Goal: Complete application form

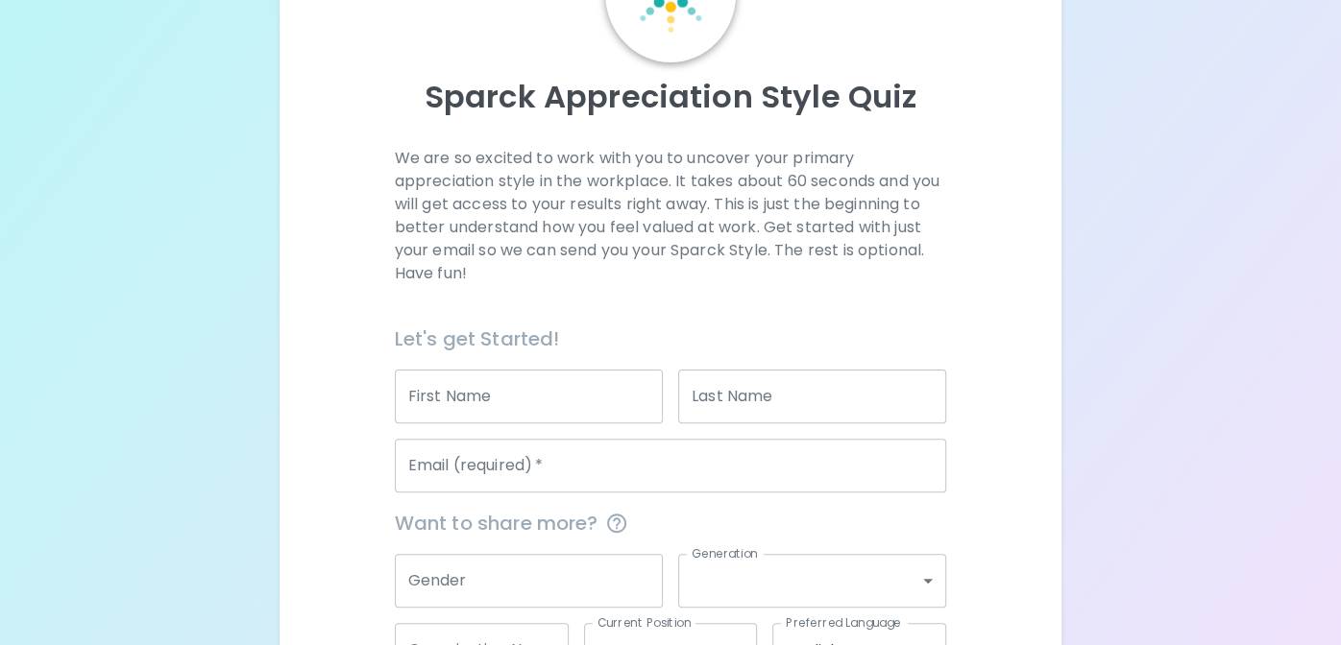
scroll to position [287, 0]
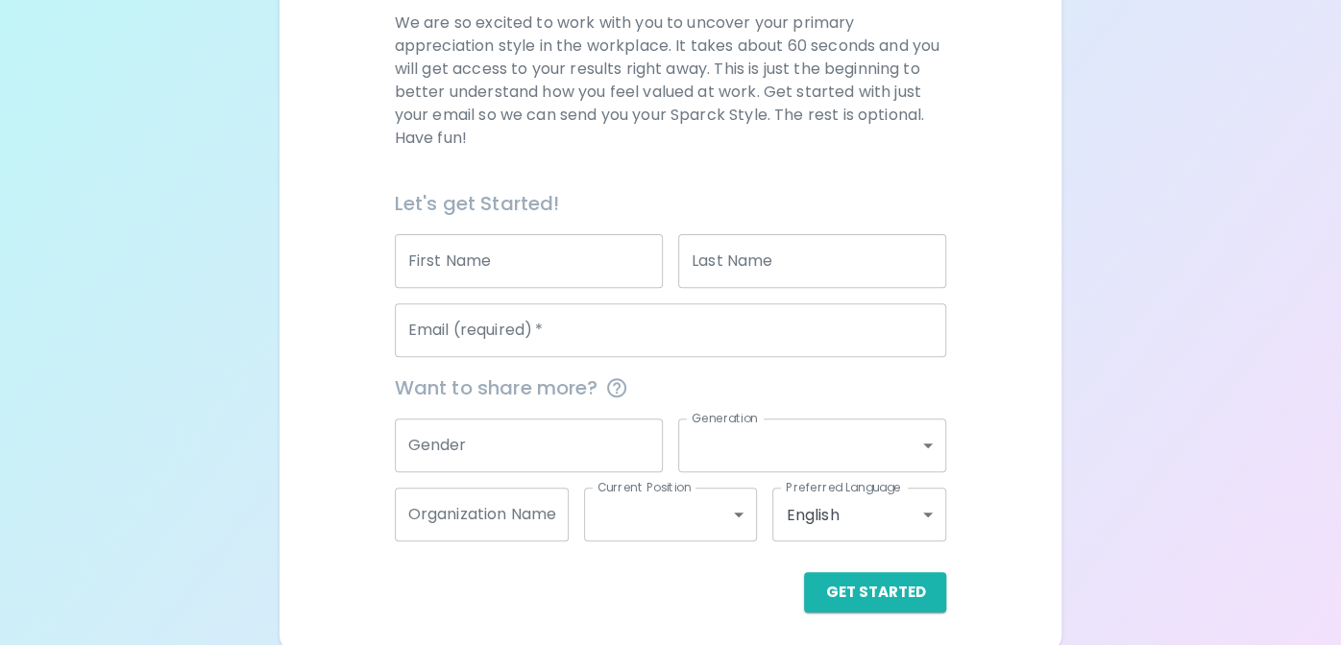
click at [454, 266] on input "First Name" at bounding box center [529, 261] width 268 height 54
type input "Soontorn"
type input "Unphang"
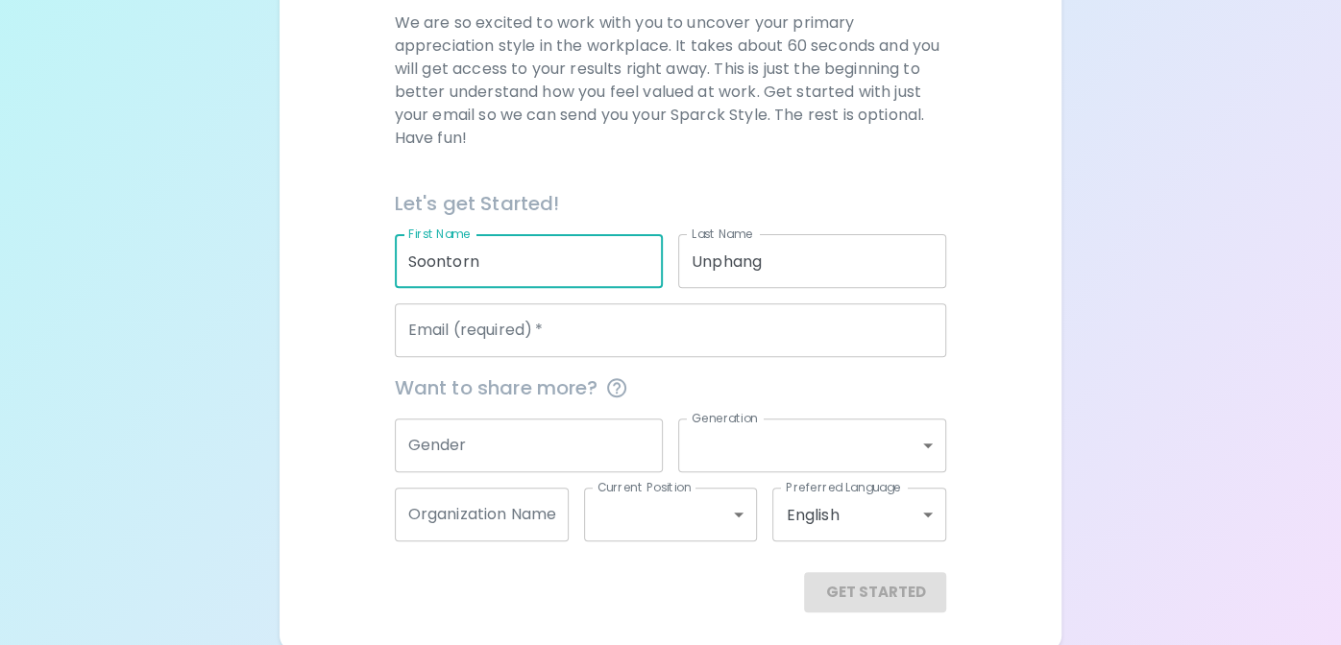
click at [701, 328] on input "Email (required)   *" at bounding box center [671, 331] width 552 height 54
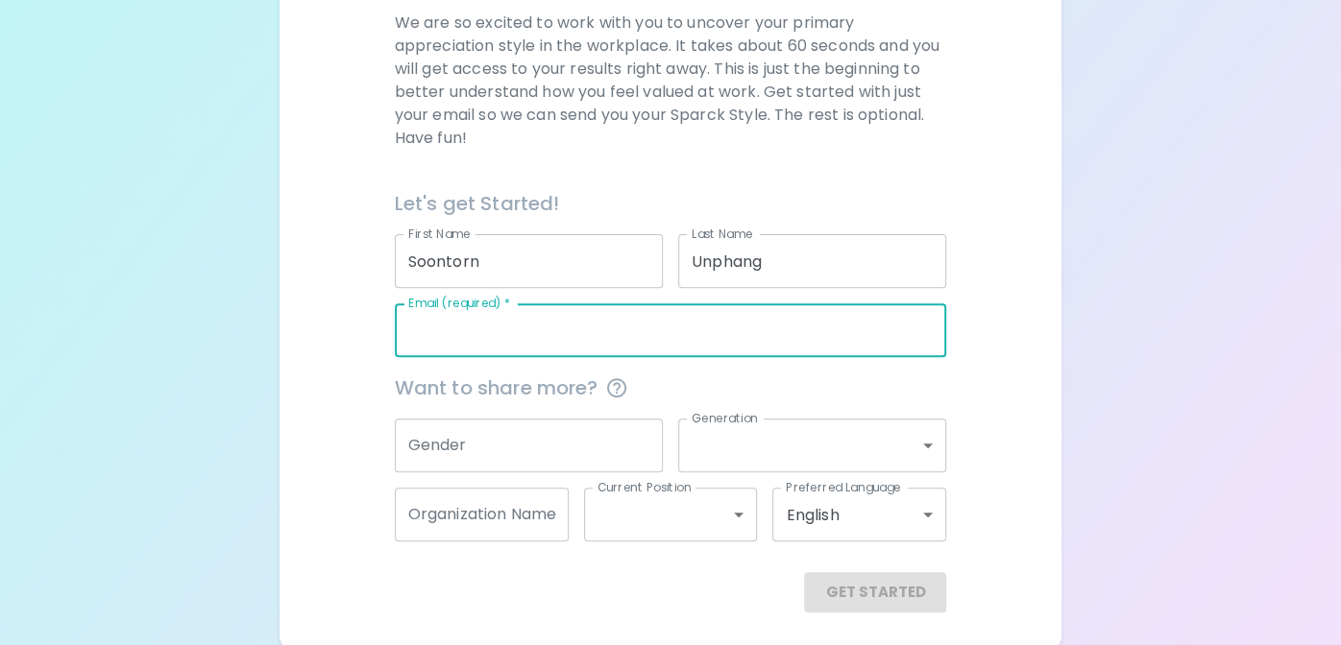
type input "[EMAIL_ADDRESS][DOMAIN_NAME]"
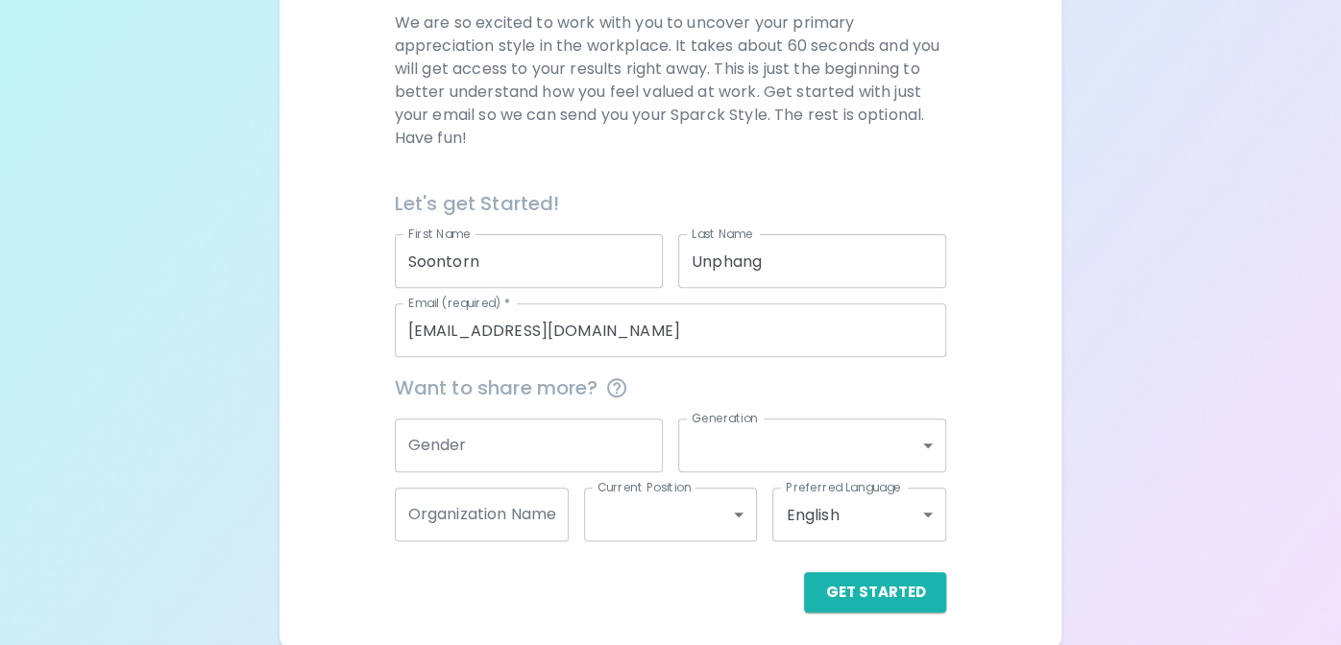
click at [355, 378] on div "We are so excited to work with you to uncover your primary appreciation style i…" at bounding box center [671, 312] width 736 height 601
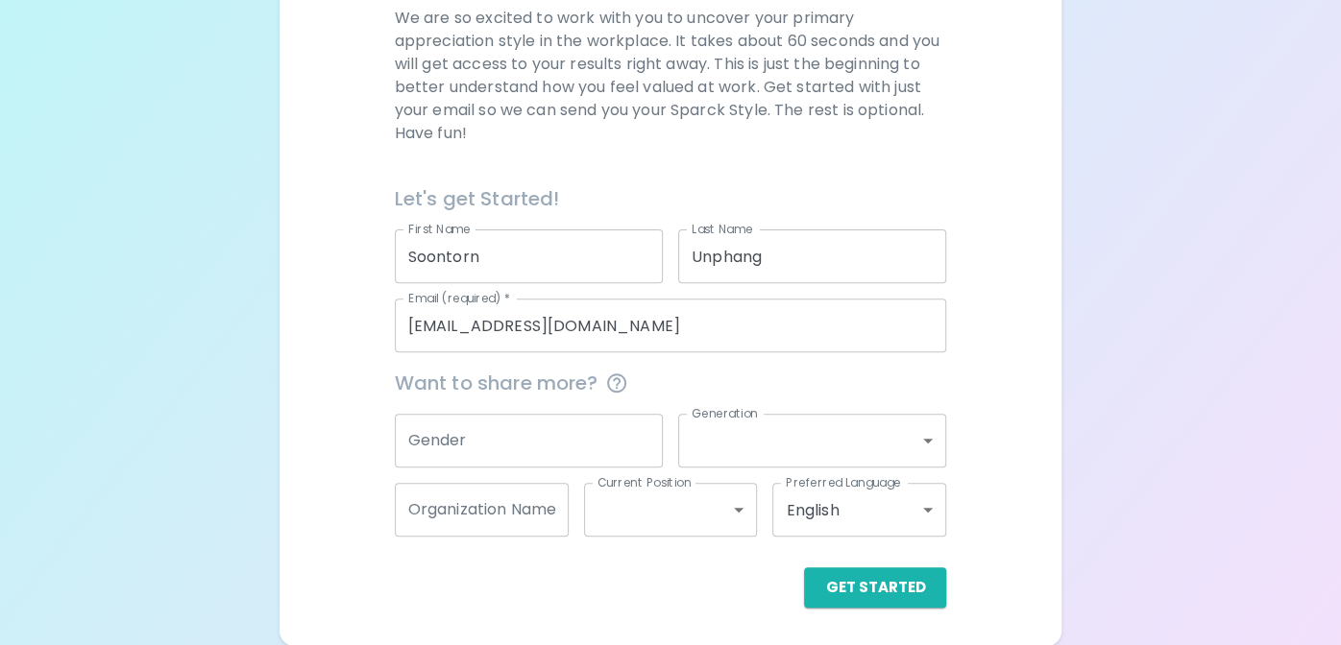
scroll to position [292, 0]
click at [461, 434] on input "Gender" at bounding box center [529, 441] width 268 height 54
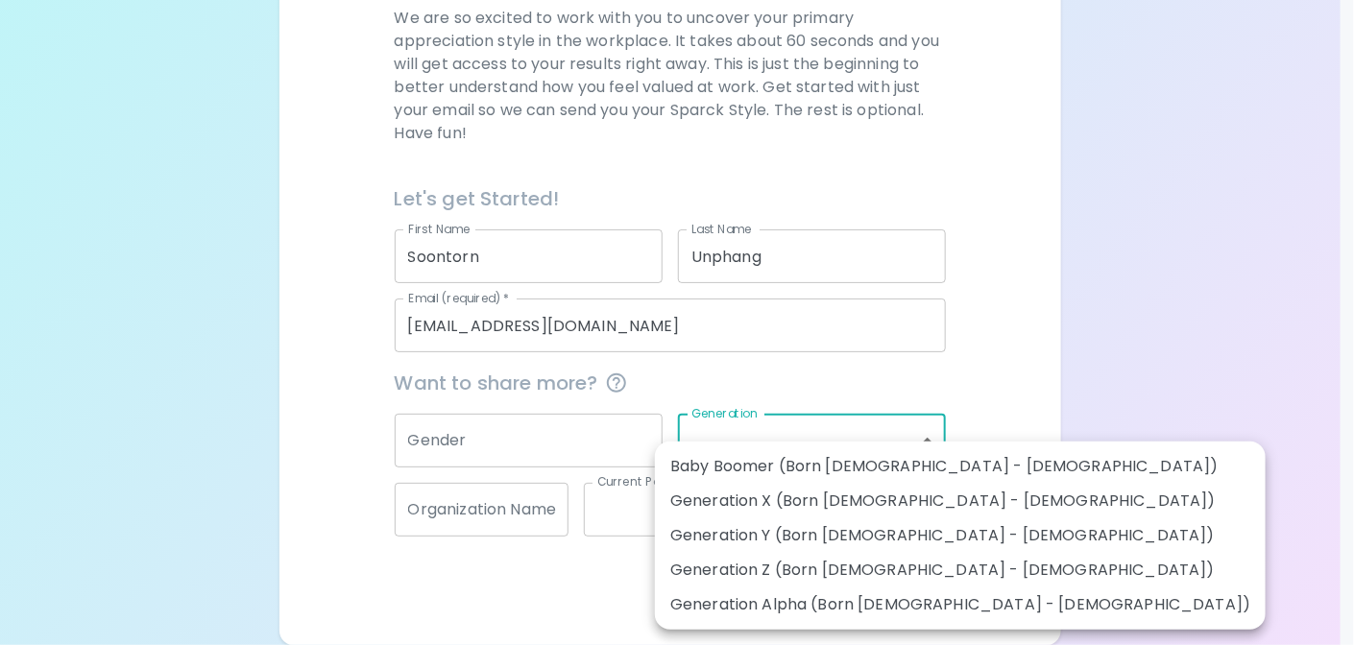
click at [793, 446] on body "Sparck Appreciation Style Quiz We are so excited to work with you to uncover yo…" at bounding box center [677, 177] width 1354 height 938
click at [770, 535] on li "Generation Y (Born [DEMOGRAPHIC_DATA] - [DEMOGRAPHIC_DATA])" at bounding box center [960, 536] width 611 height 35
type input "generation_y"
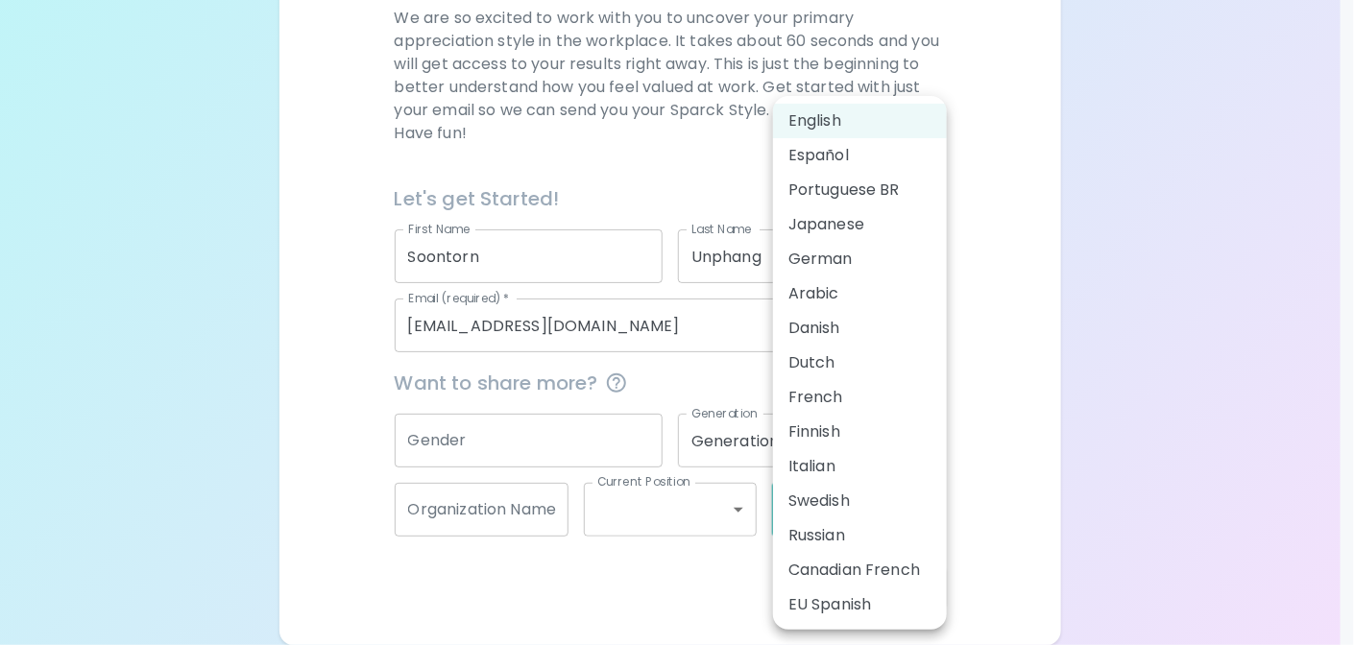
click at [934, 502] on body "Sparck Appreciation Style Quiz We are so excited to work with you to uncover yo…" at bounding box center [677, 177] width 1354 height 938
click at [1028, 420] on div at bounding box center [677, 322] width 1354 height 645
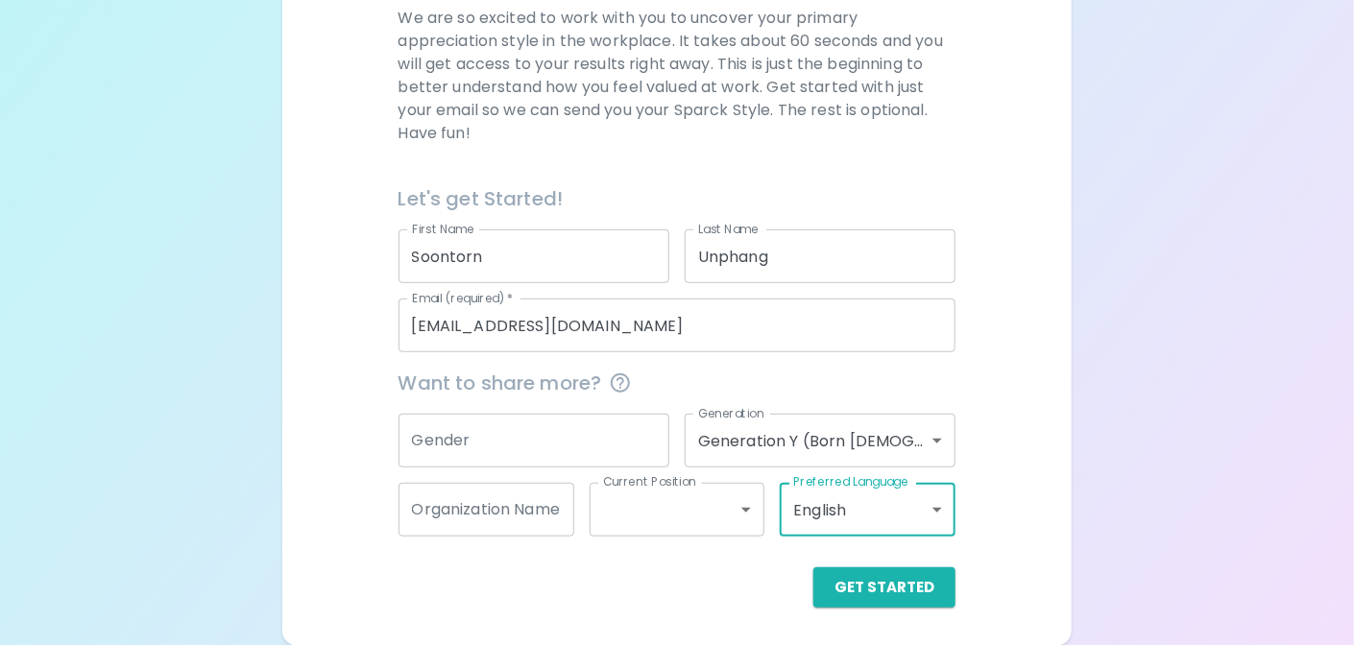
click at [740, 509] on body "Sparck Appreciation Style Quiz We are so excited to work with you to uncover yo…" at bounding box center [677, 177] width 1354 height 938
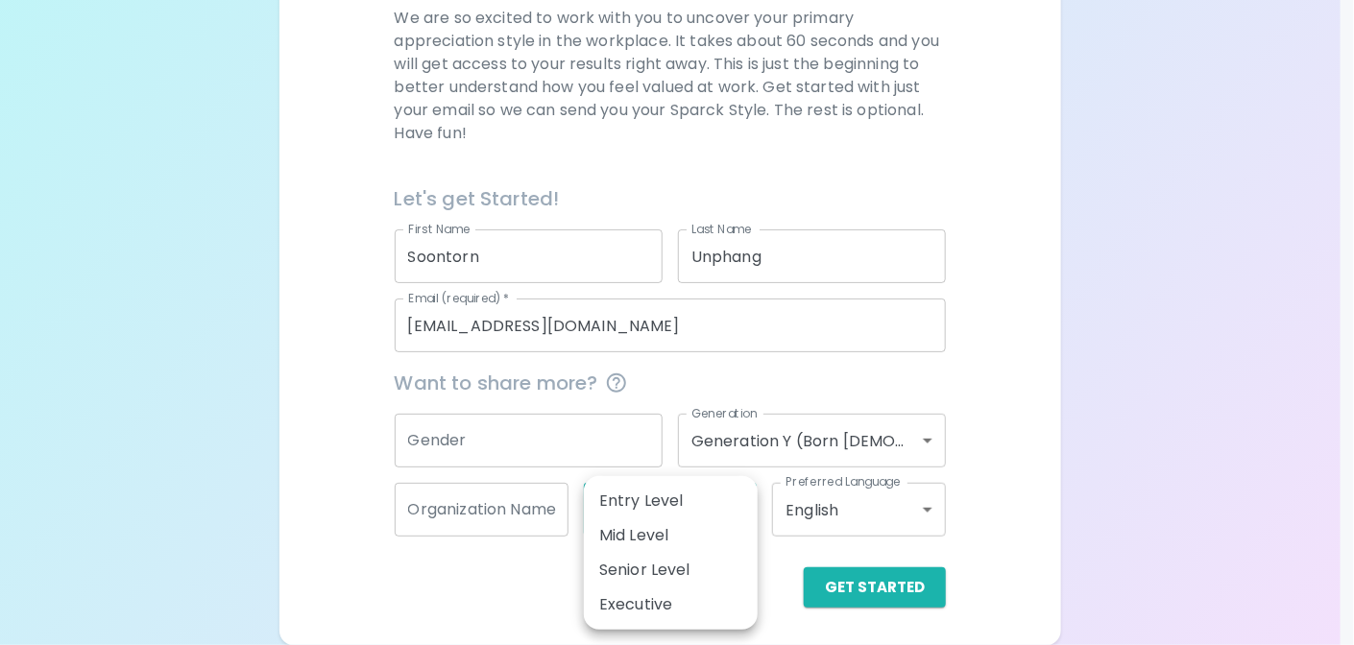
click at [422, 559] on div at bounding box center [677, 322] width 1354 height 645
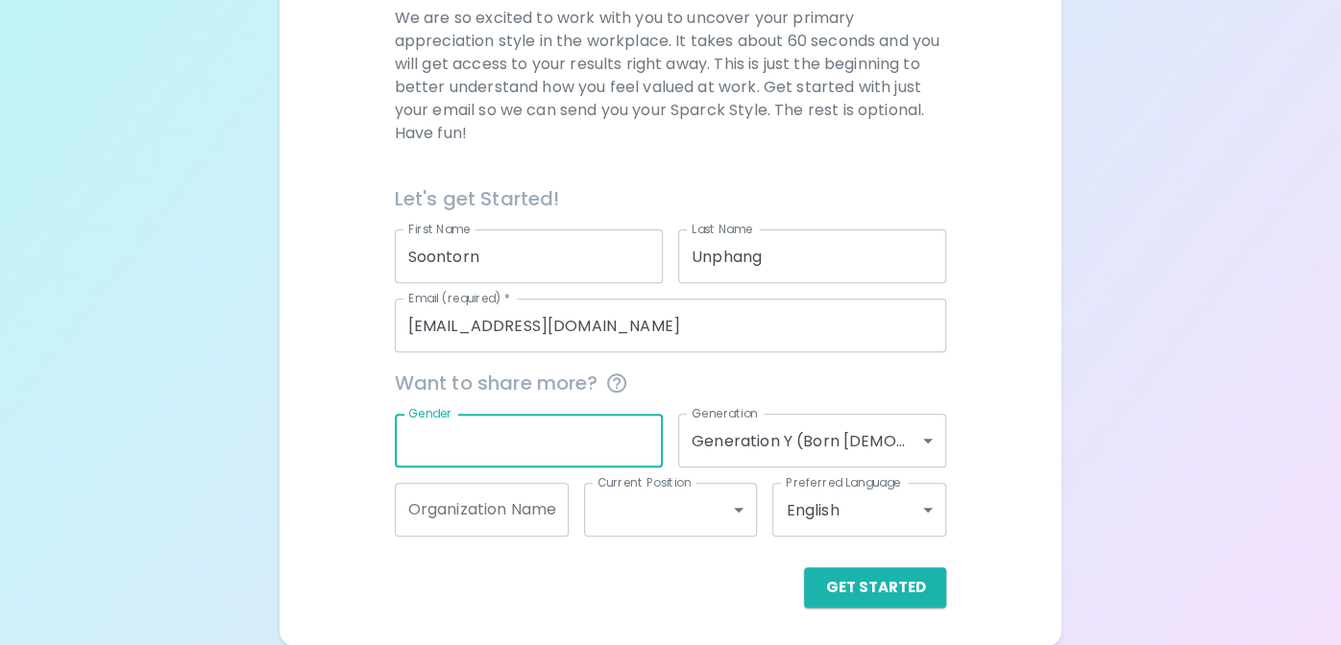
click at [478, 449] on input "Gender" at bounding box center [529, 441] width 268 height 54
click at [748, 511] on body "Sparck Appreciation Style Quiz We are so excited to work with you to uncover yo…" at bounding box center [670, 177] width 1341 height 938
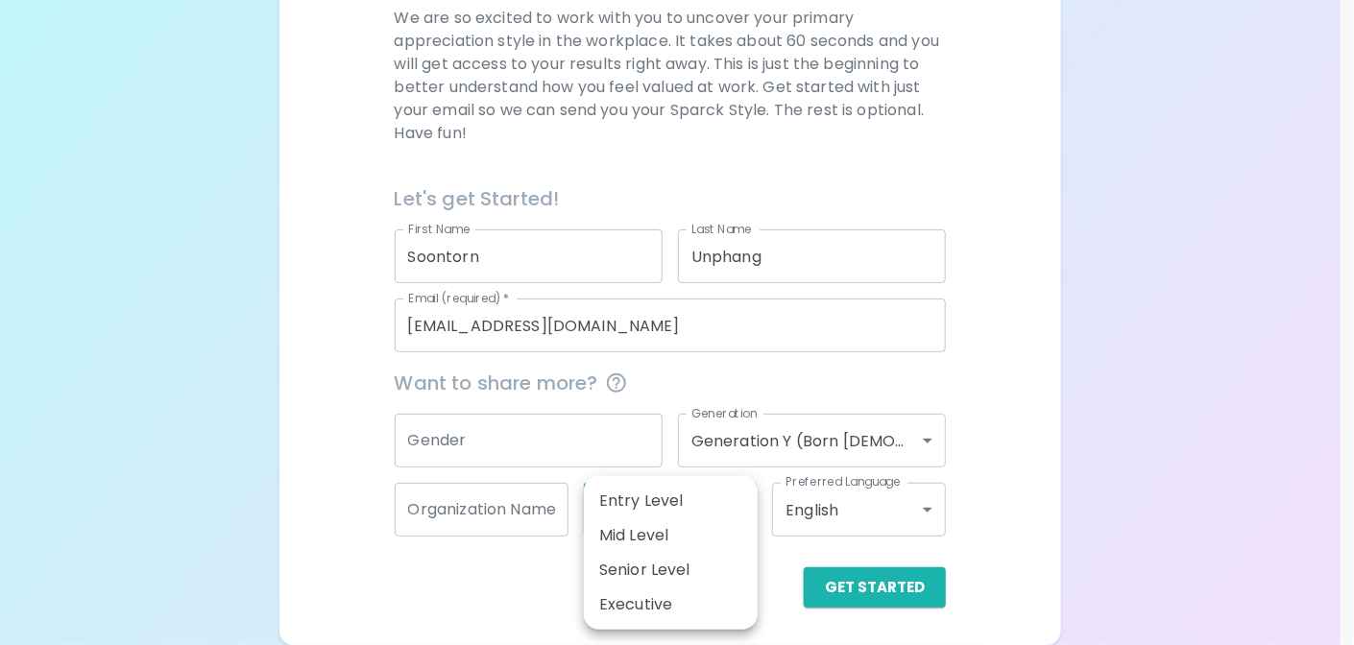
click at [534, 439] on div at bounding box center [677, 322] width 1354 height 645
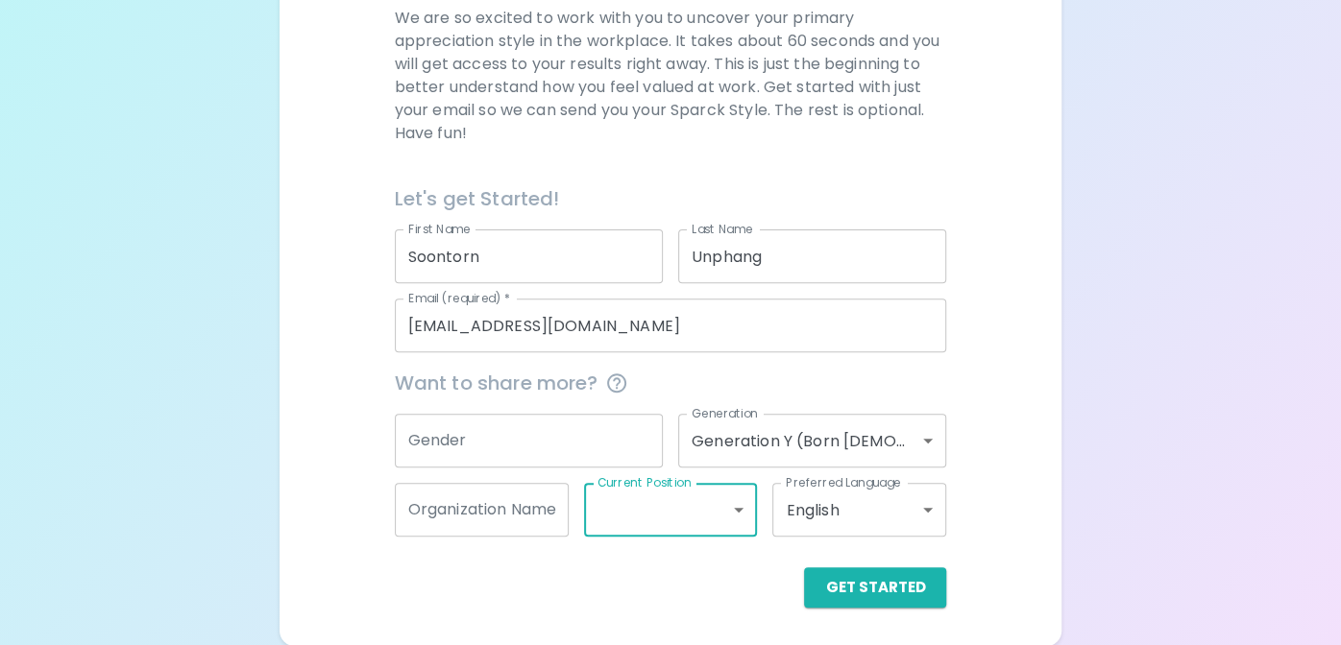
click at [535, 439] on input "Gender" at bounding box center [529, 441] width 268 height 54
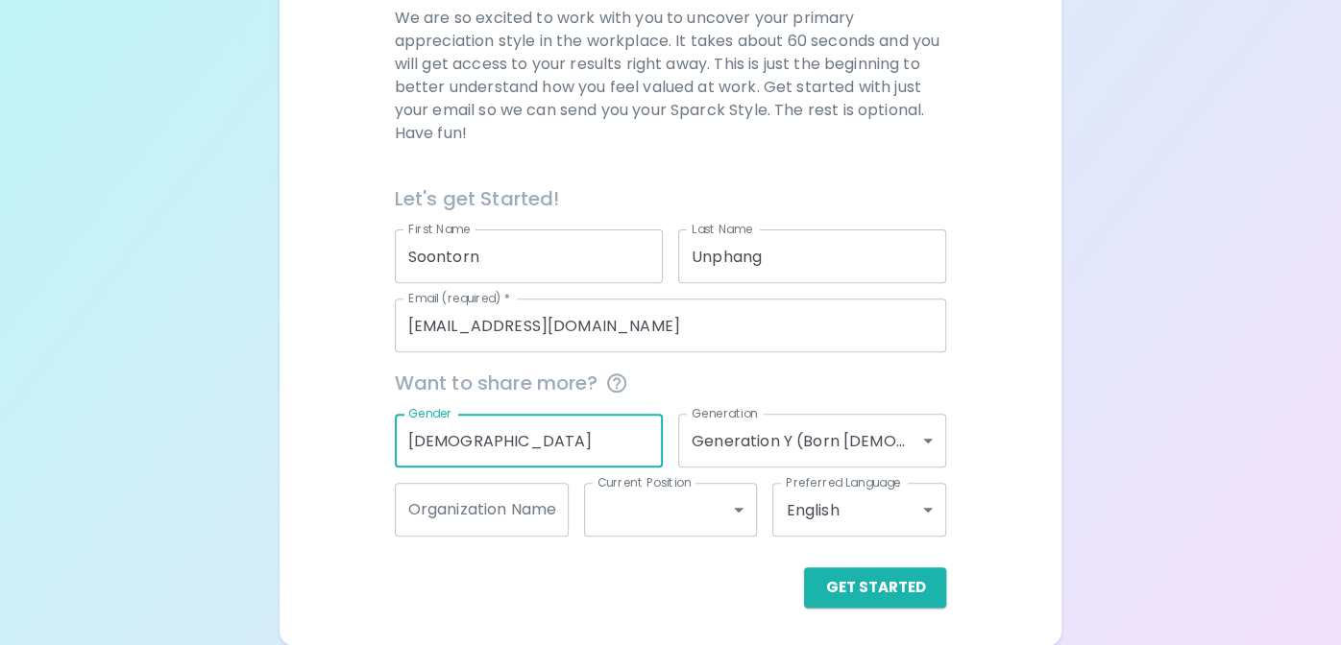
type input "[DEMOGRAPHIC_DATA]"
click at [349, 509] on div "We are so excited to work with you to uncover your primary appreciation style i…" at bounding box center [671, 307] width 736 height 601
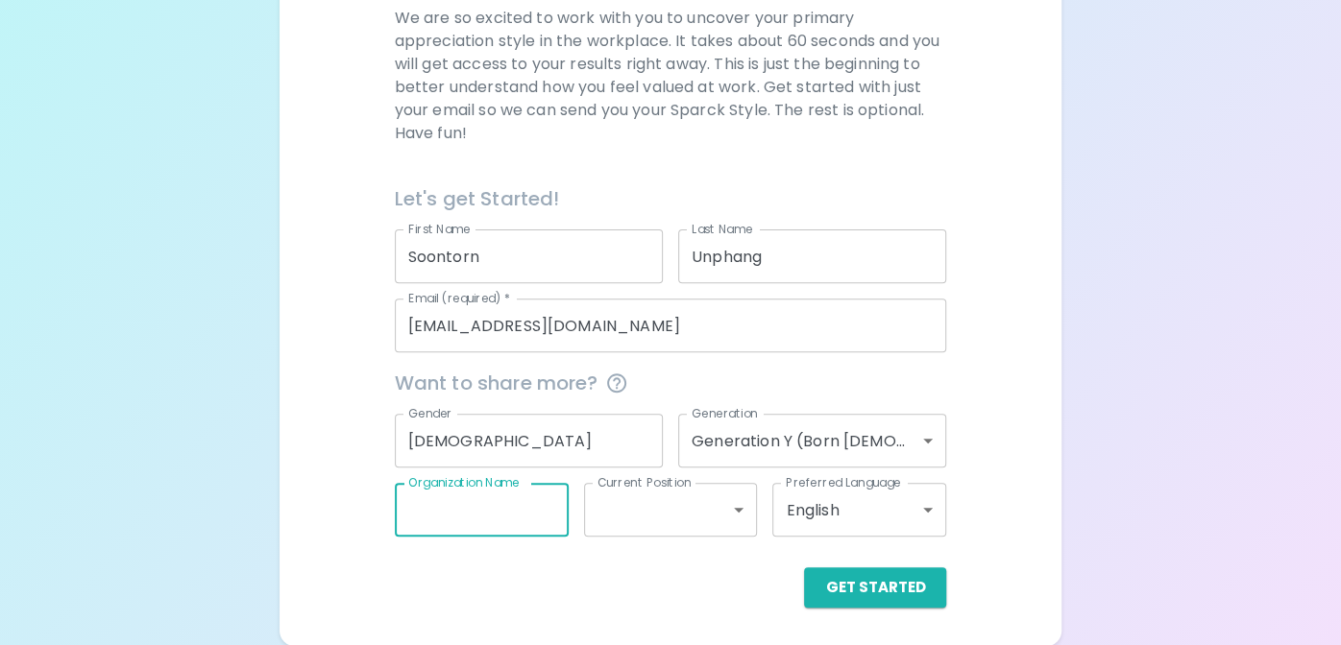
click at [526, 514] on input "Organization Name" at bounding box center [482, 510] width 174 height 54
type input "ME Drive"
click at [743, 512] on body "Sparck Appreciation Style Quiz We are so excited to work with you to uncover yo…" at bounding box center [677, 177] width 1354 height 938
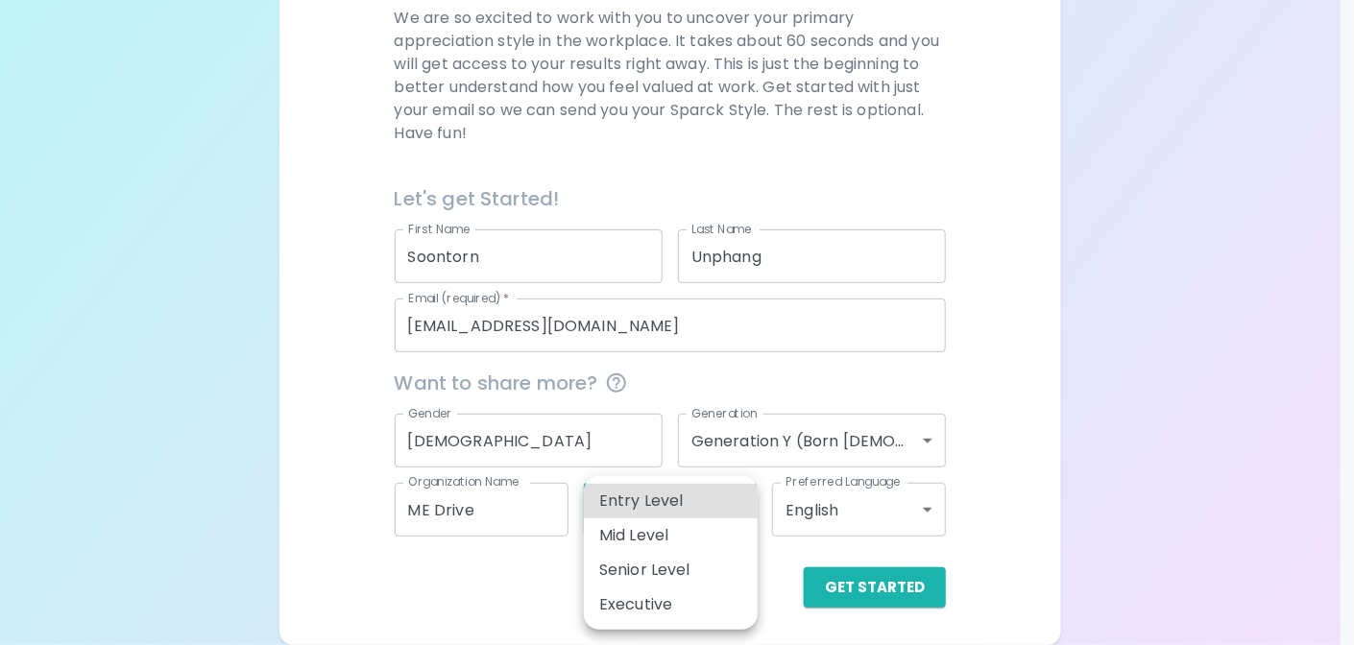
click at [407, 566] on div at bounding box center [677, 322] width 1354 height 645
click at [741, 503] on body "Sparck Appreciation Style Quiz We are so excited to work with you to uncover yo…" at bounding box center [677, 177] width 1354 height 938
click at [648, 496] on li "Entry Level" at bounding box center [671, 501] width 174 height 35
type input "entry_level"
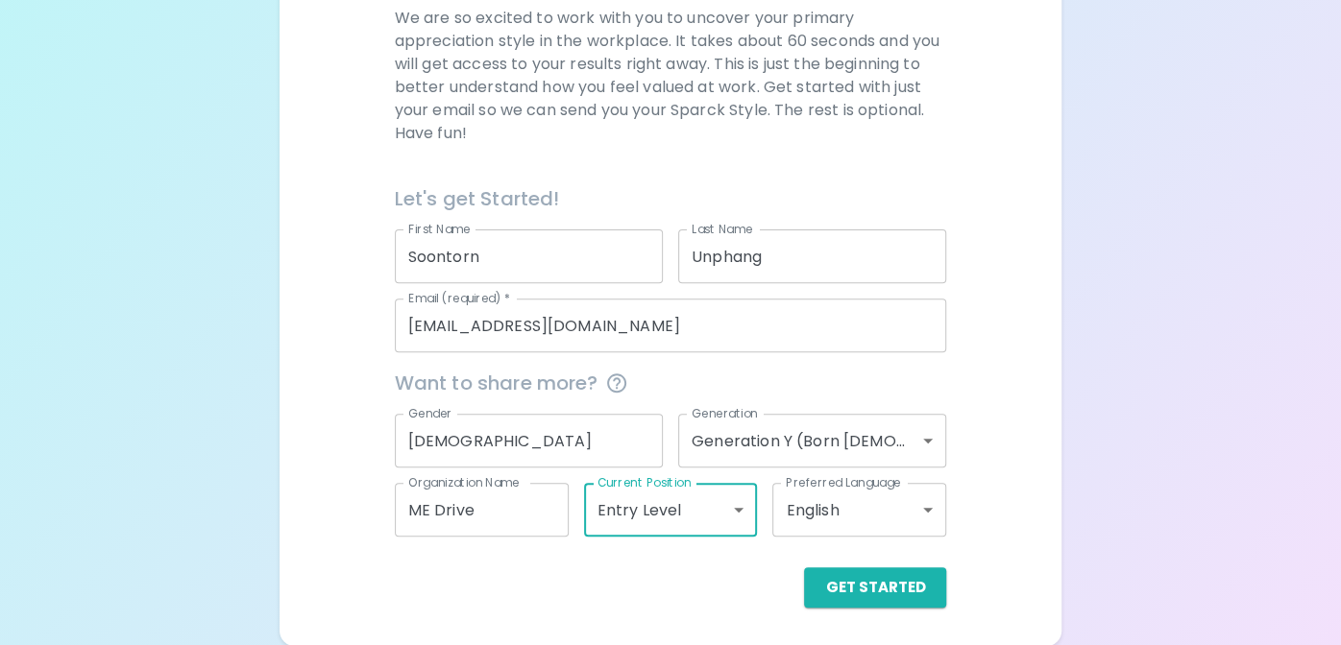
click at [483, 581] on div "Get Started" at bounding box center [671, 588] width 552 height 40
click at [595, 569] on div "Get Started" at bounding box center [671, 588] width 552 height 40
click at [682, 560] on div "Get Started" at bounding box center [663, 572] width 568 height 71
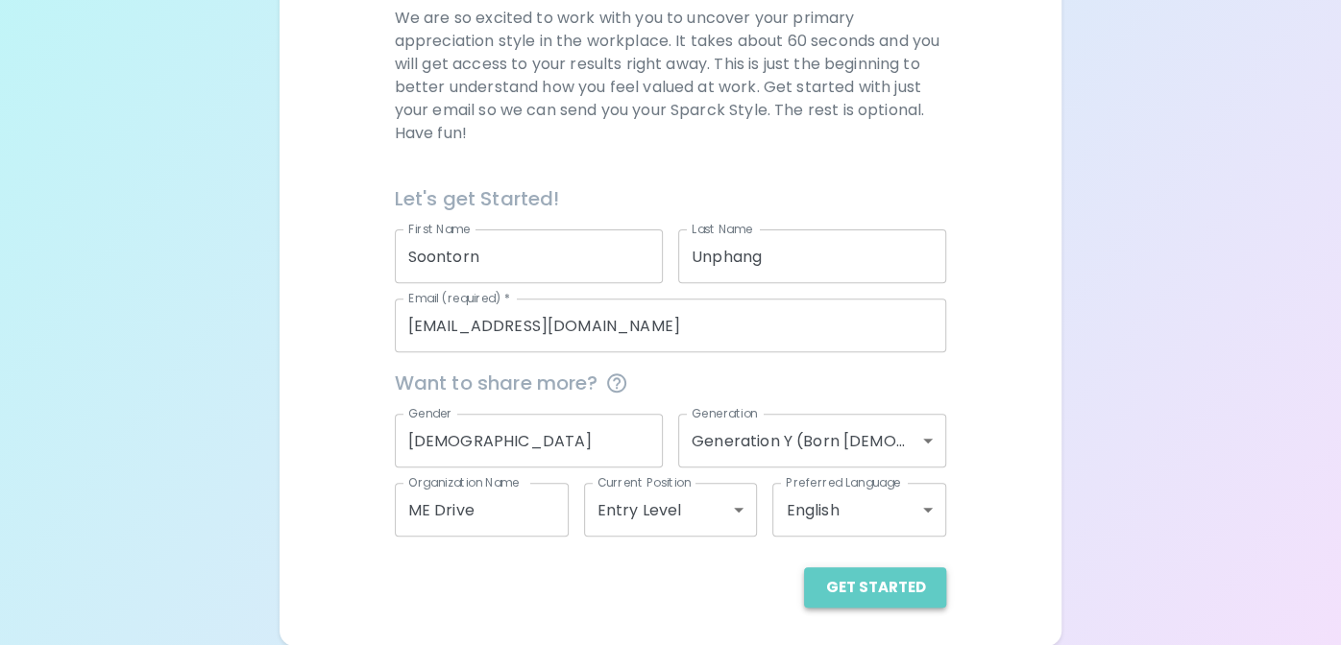
click at [897, 592] on button "Get Started" at bounding box center [875, 588] width 142 height 40
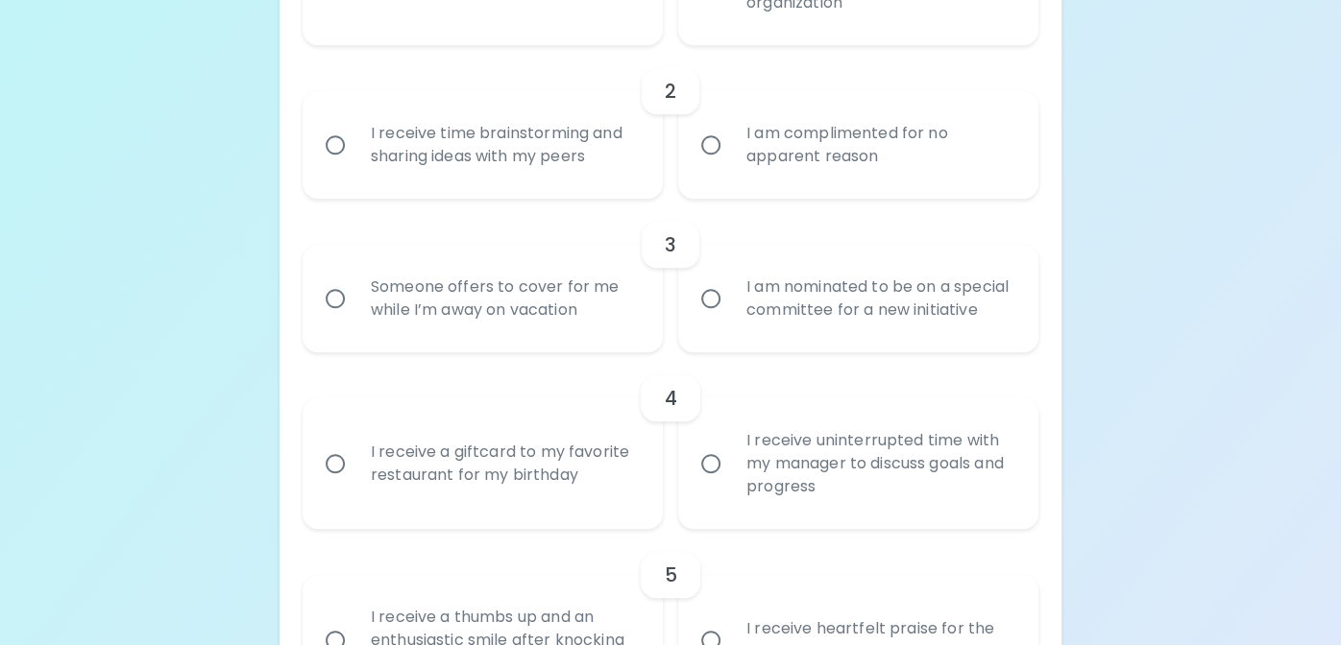
scroll to position [231, 0]
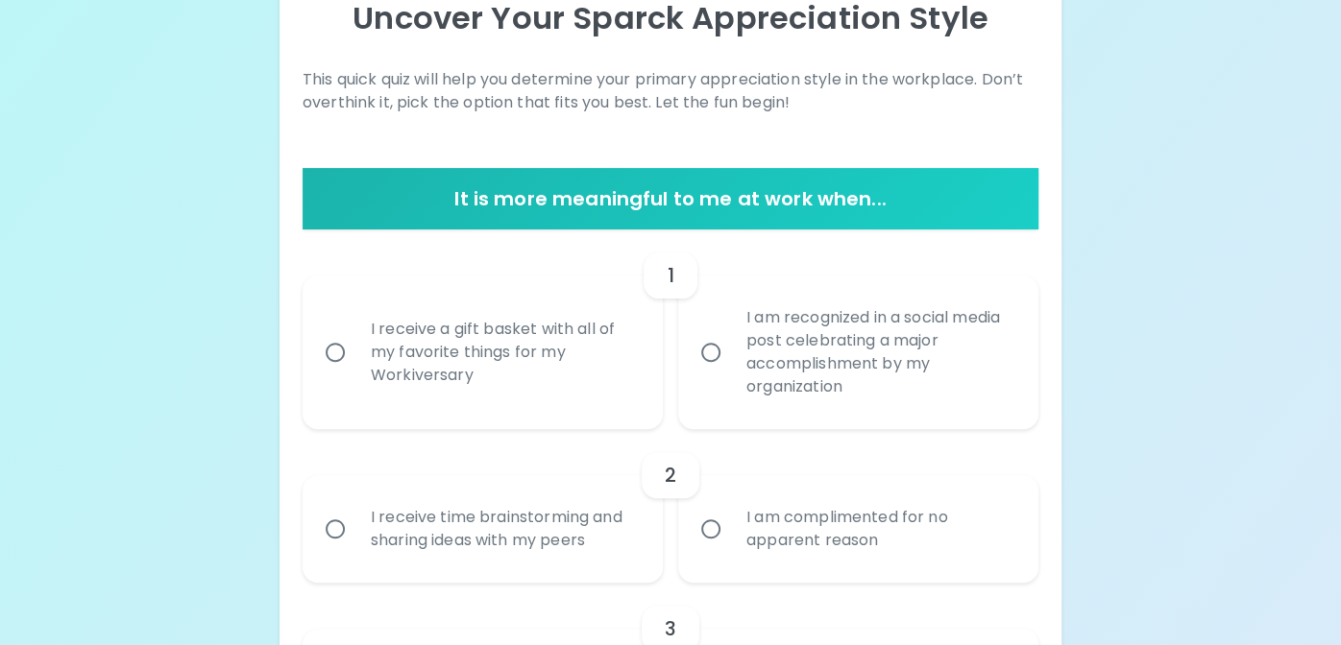
click at [329, 352] on input "I receive a gift basket with all of my favorite things for my Workiversary" at bounding box center [335, 352] width 40 height 40
radio input "true"
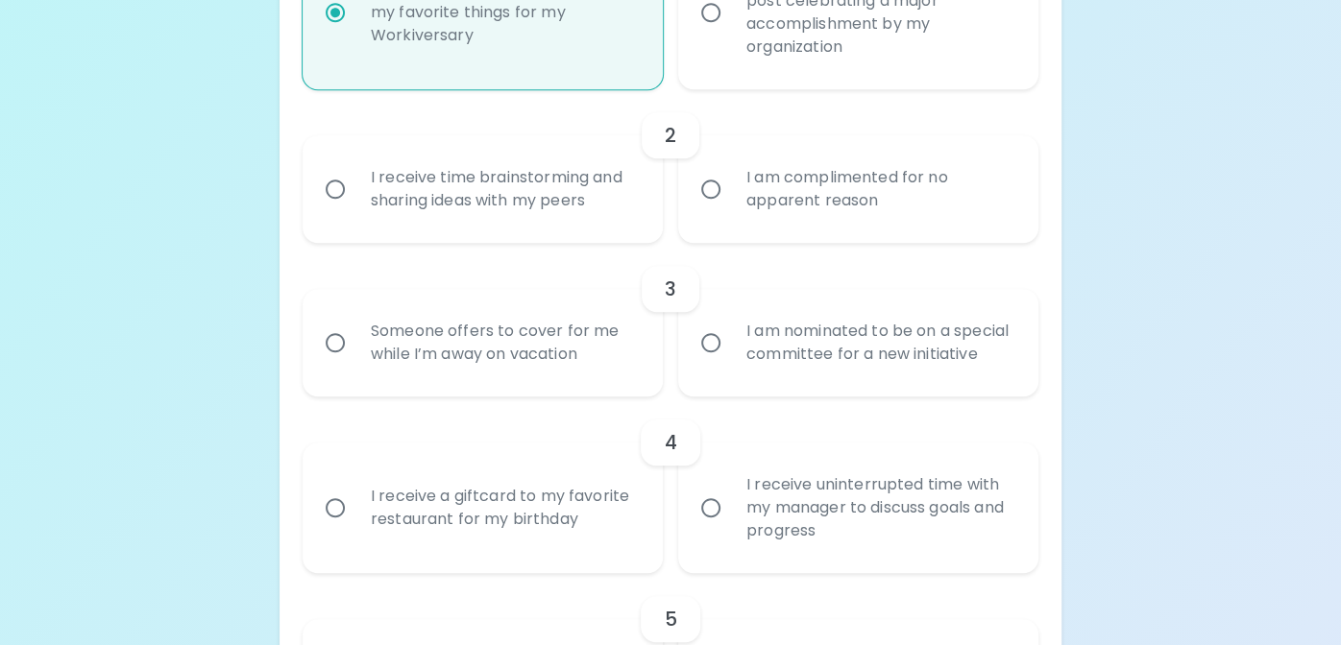
scroll to position [576, 0]
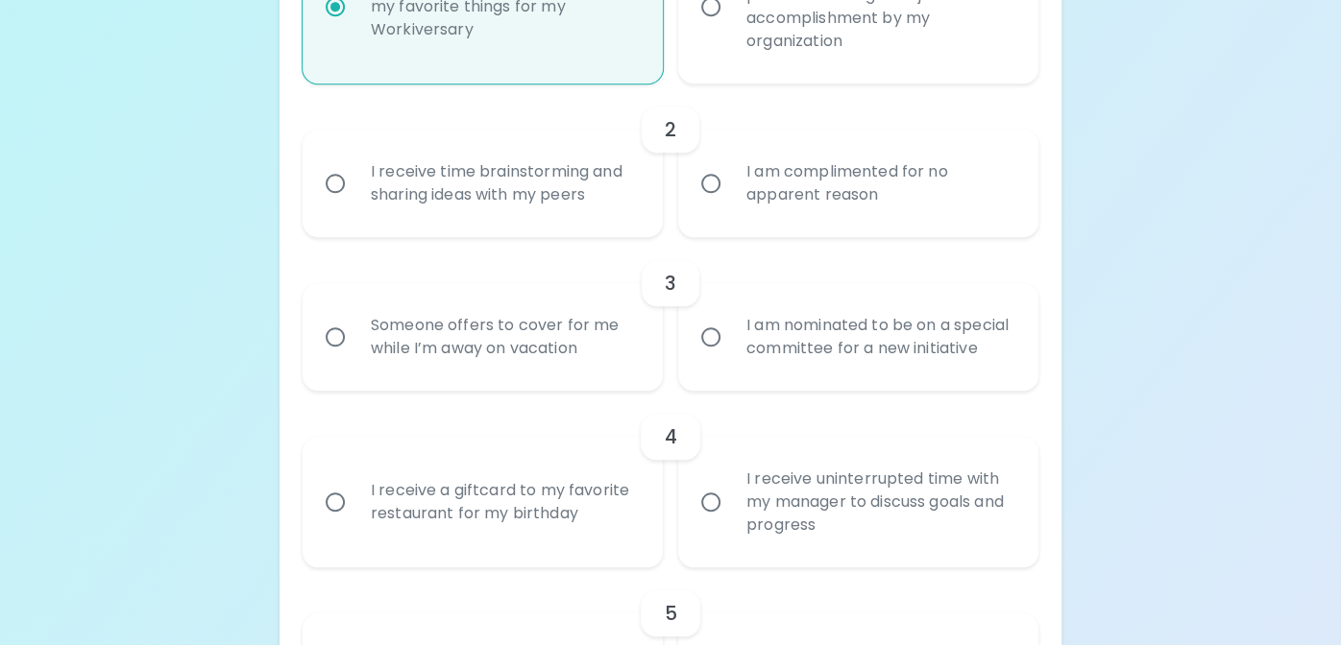
click at [326, 346] on input "Someone offers to cover for me while I’m away on vacation" at bounding box center [335, 337] width 40 height 40
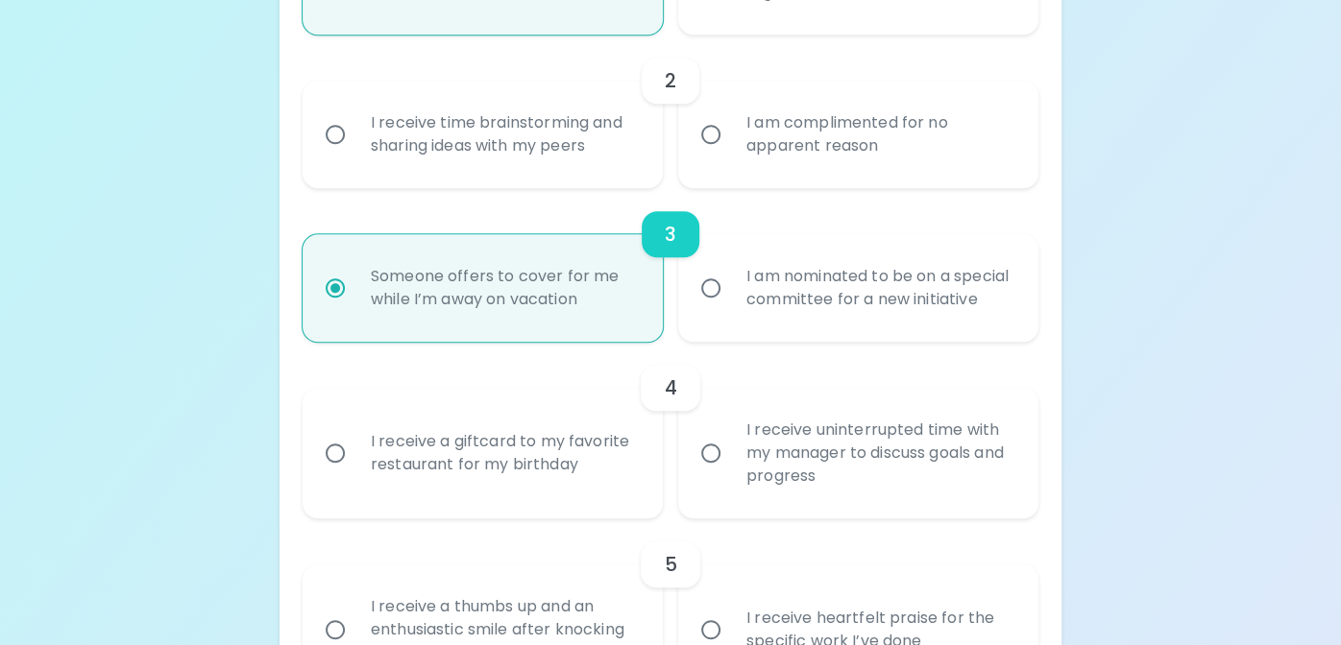
scroll to position [538, 0]
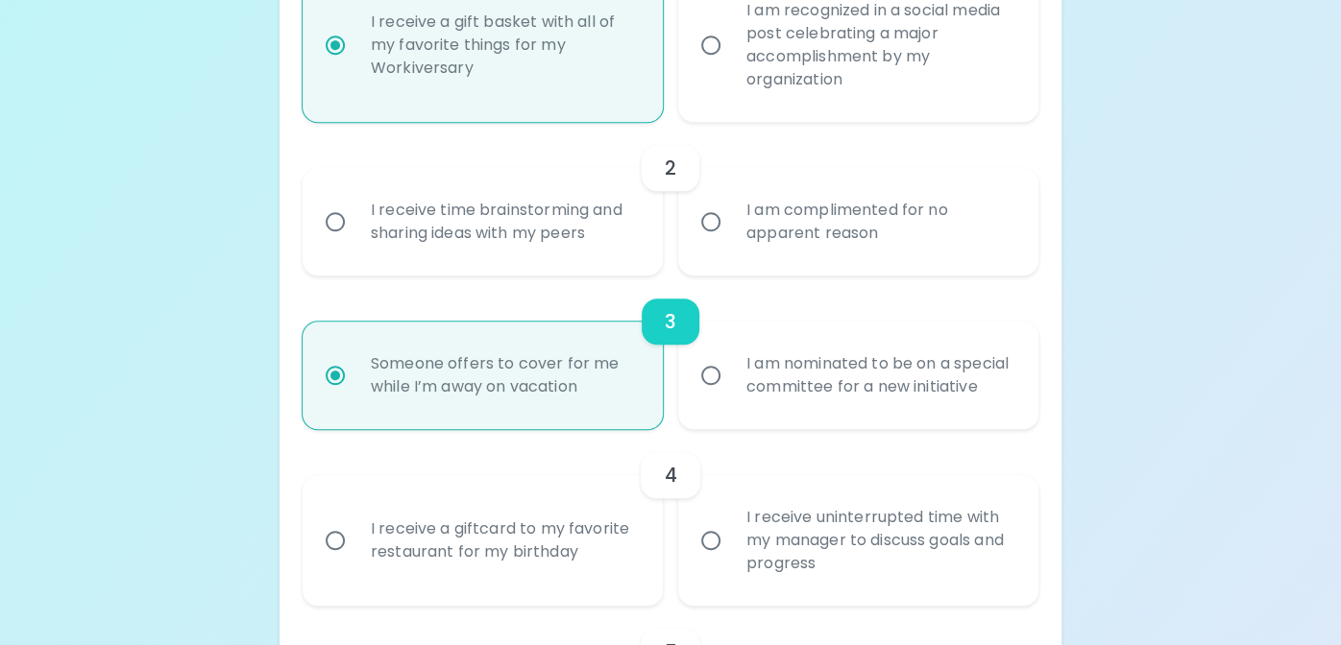
radio input "true"
click at [334, 221] on input "I receive time brainstorming and sharing ideas with my peers" at bounding box center [335, 222] width 40 height 40
radio input "false"
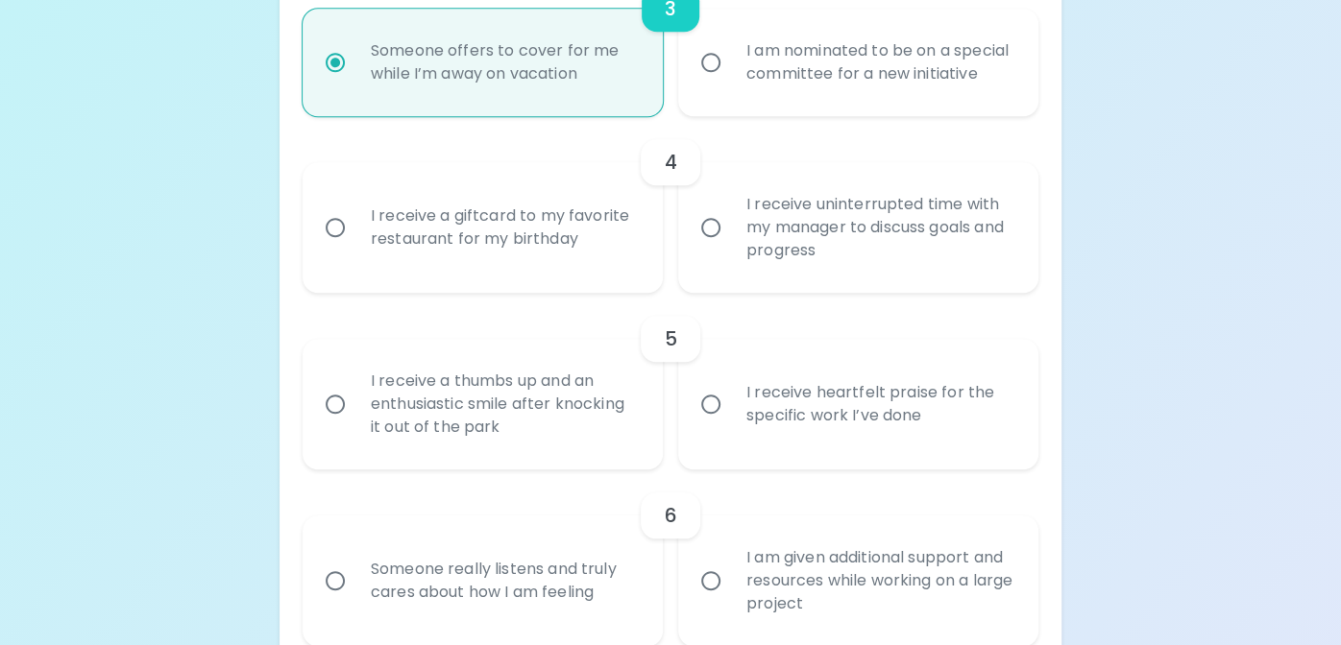
scroll to position [884, 0]
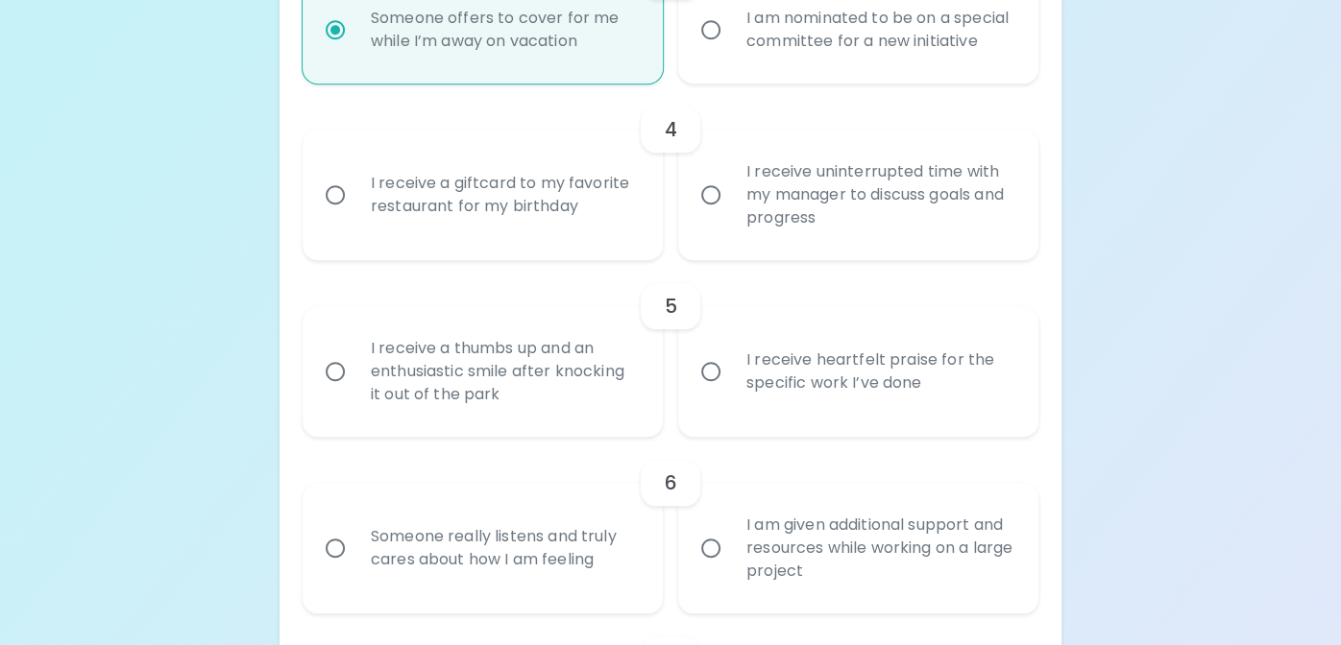
radio input "true"
click at [709, 392] on input "I receive heartfelt praise for the specific work I’ve done" at bounding box center [711, 372] width 40 height 40
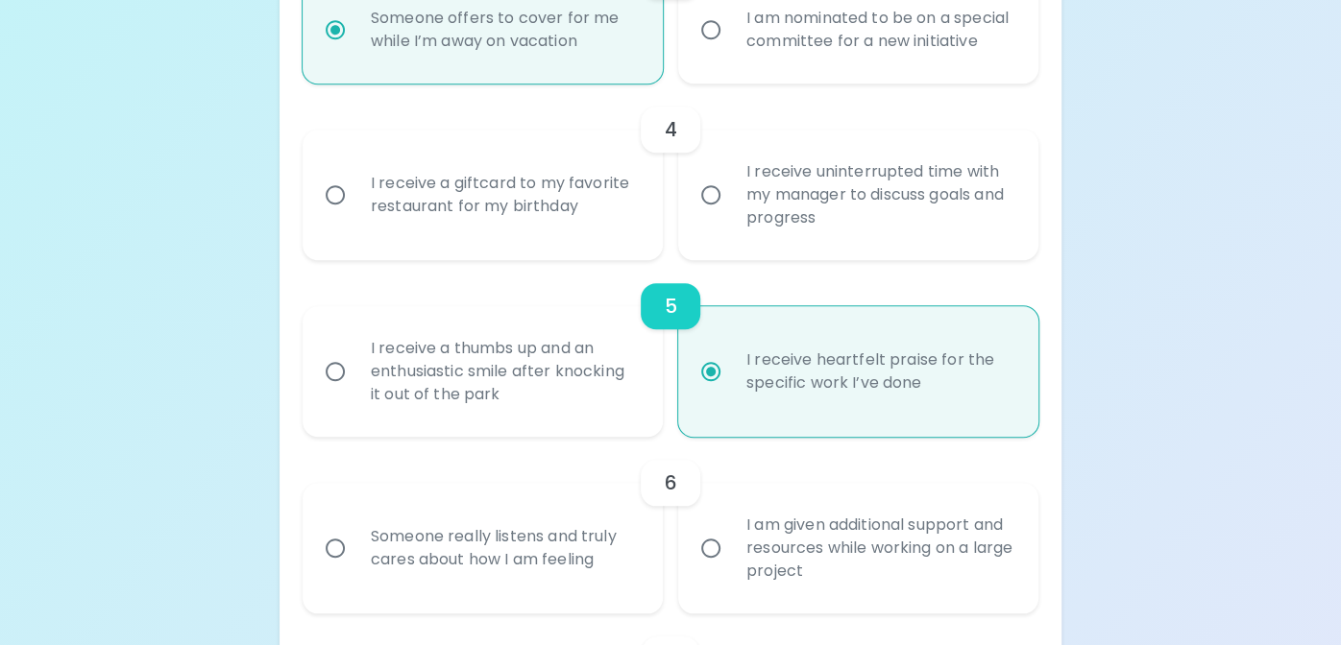
radio input "false"
radio input "true"
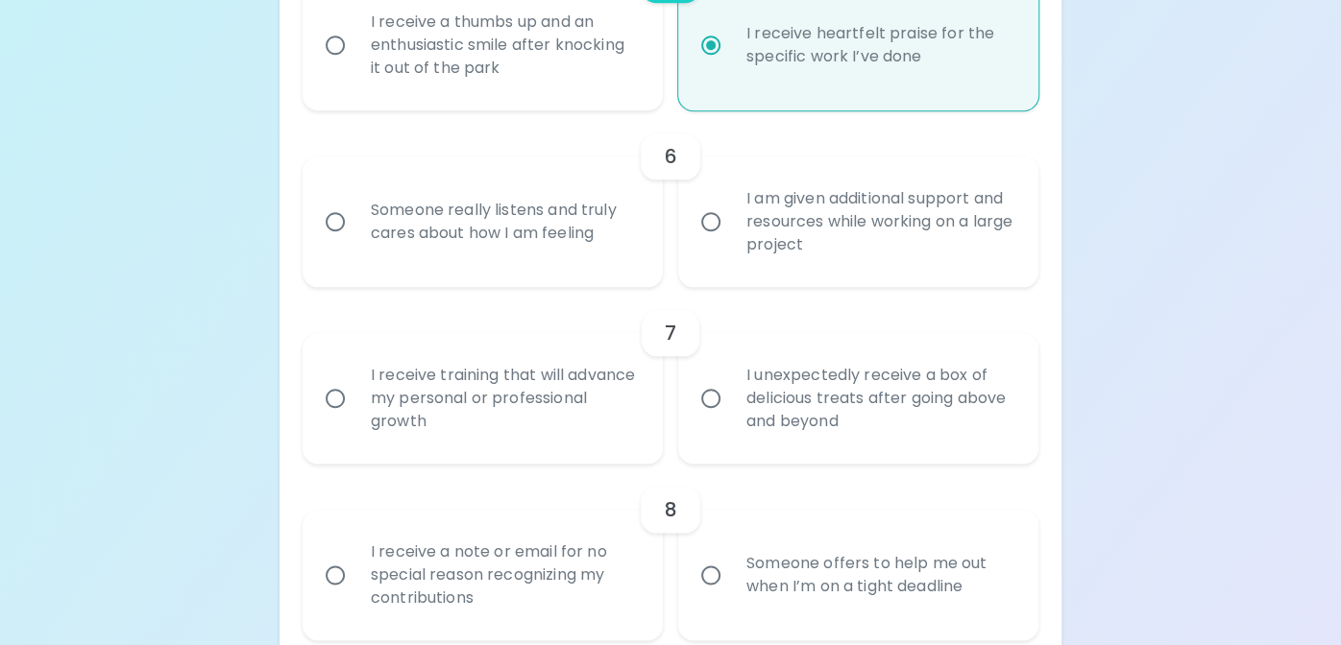
scroll to position [1228, 0]
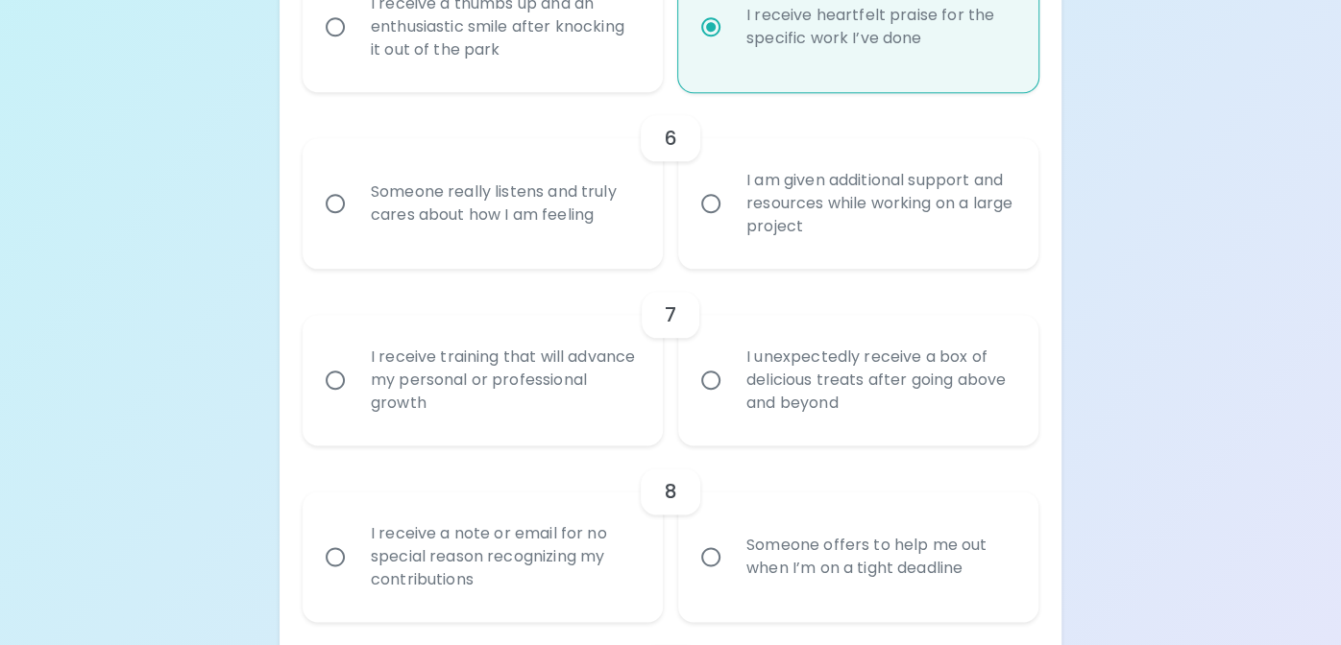
radio input "true"
click at [343, 401] on input "I receive training that will advance my personal or professional growth" at bounding box center [335, 380] width 40 height 40
radio input "false"
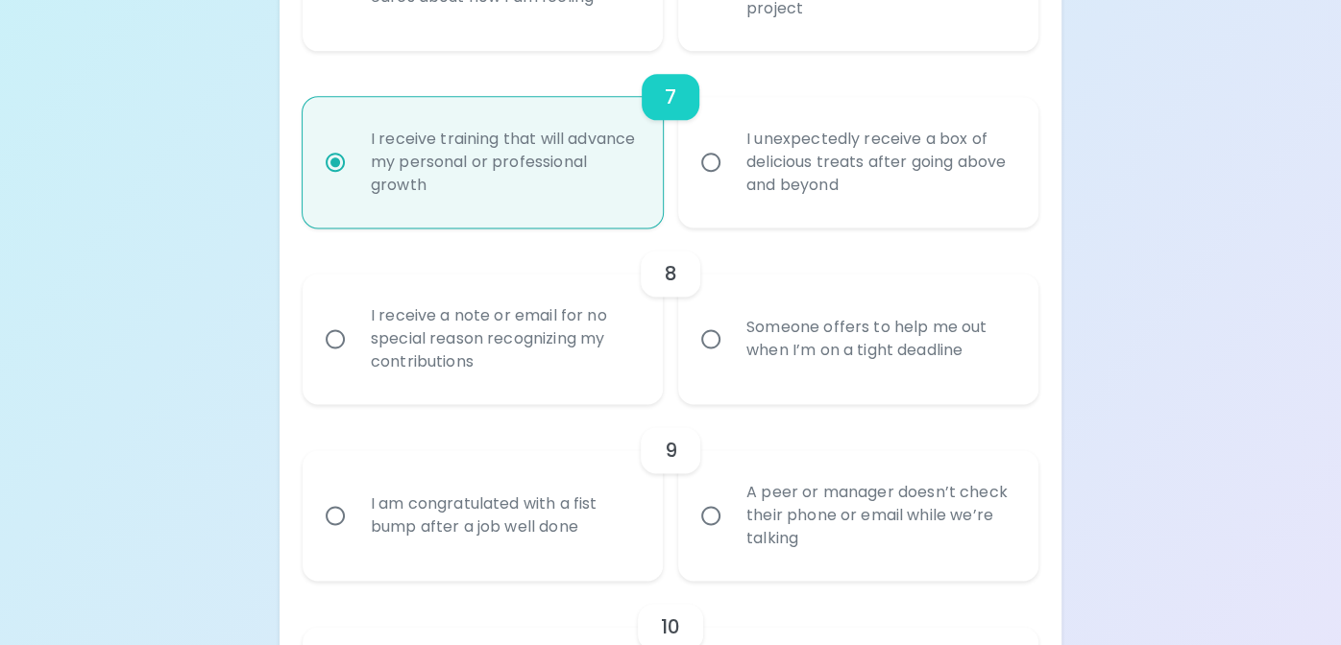
scroll to position [1478, 0]
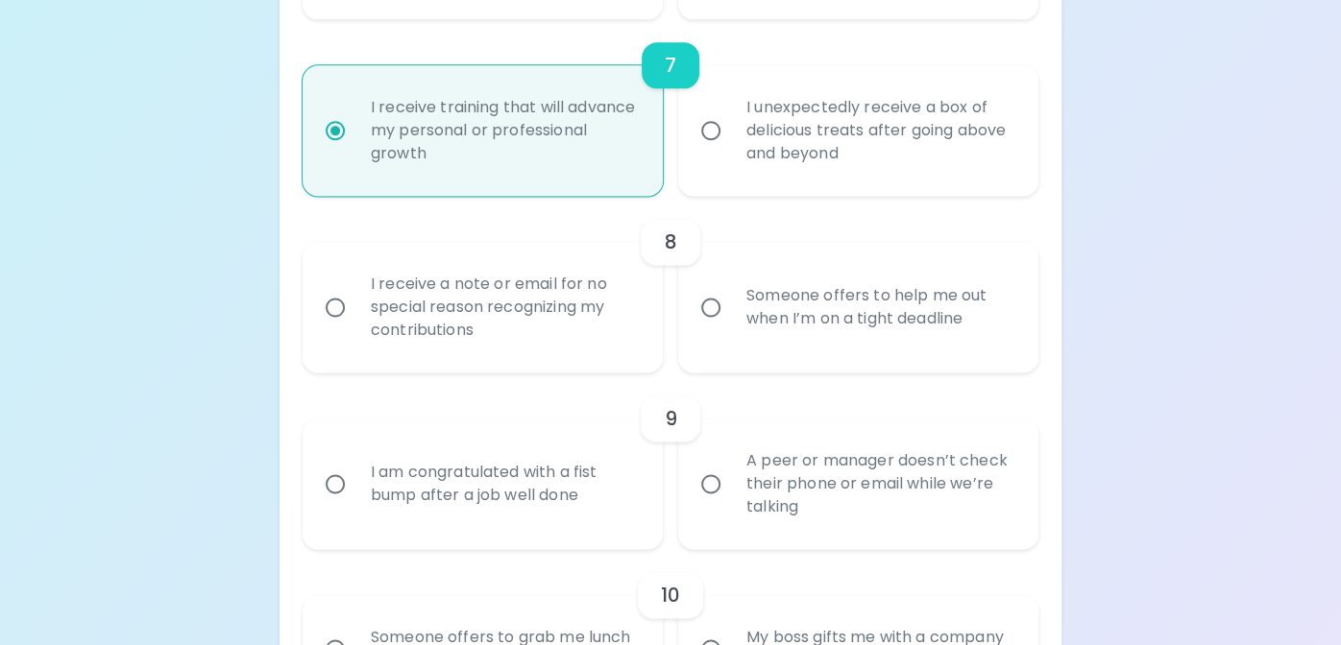
radio input "true"
click at [331, 324] on input "I receive a note or email for no special reason recognizing my contributions" at bounding box center [335, 307] width 40 height 40
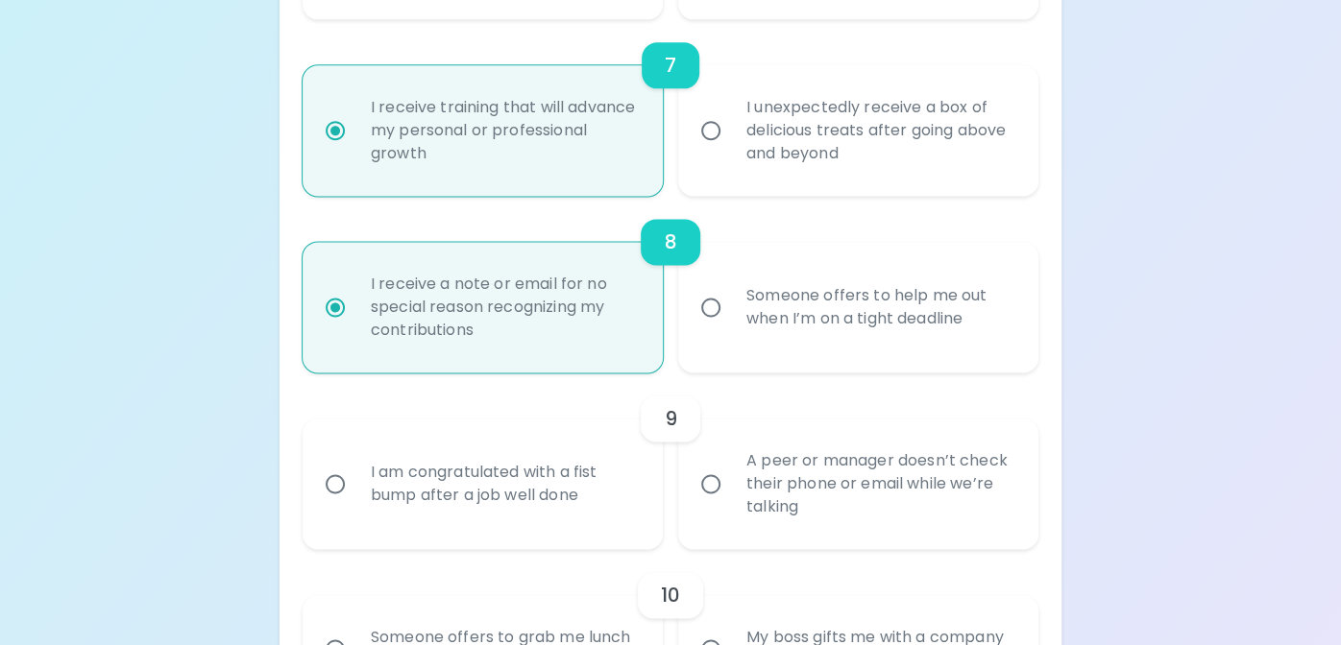
radio input "false"
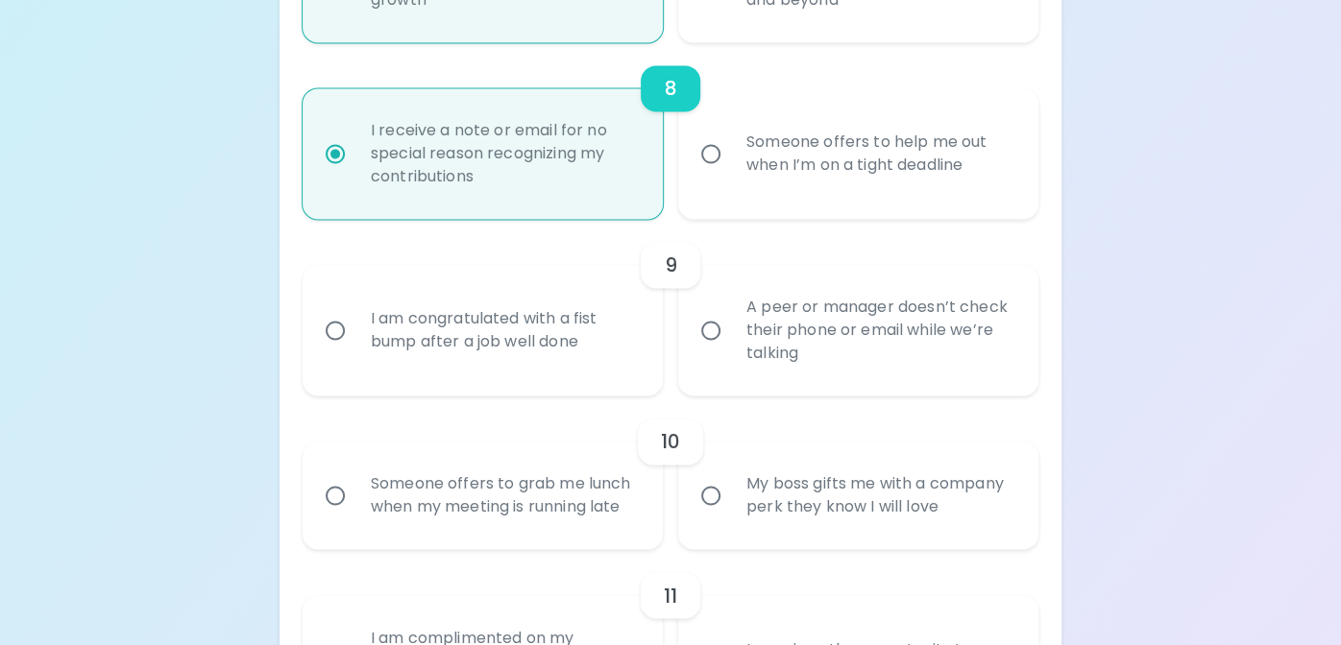
scroll to position [1724, 0]
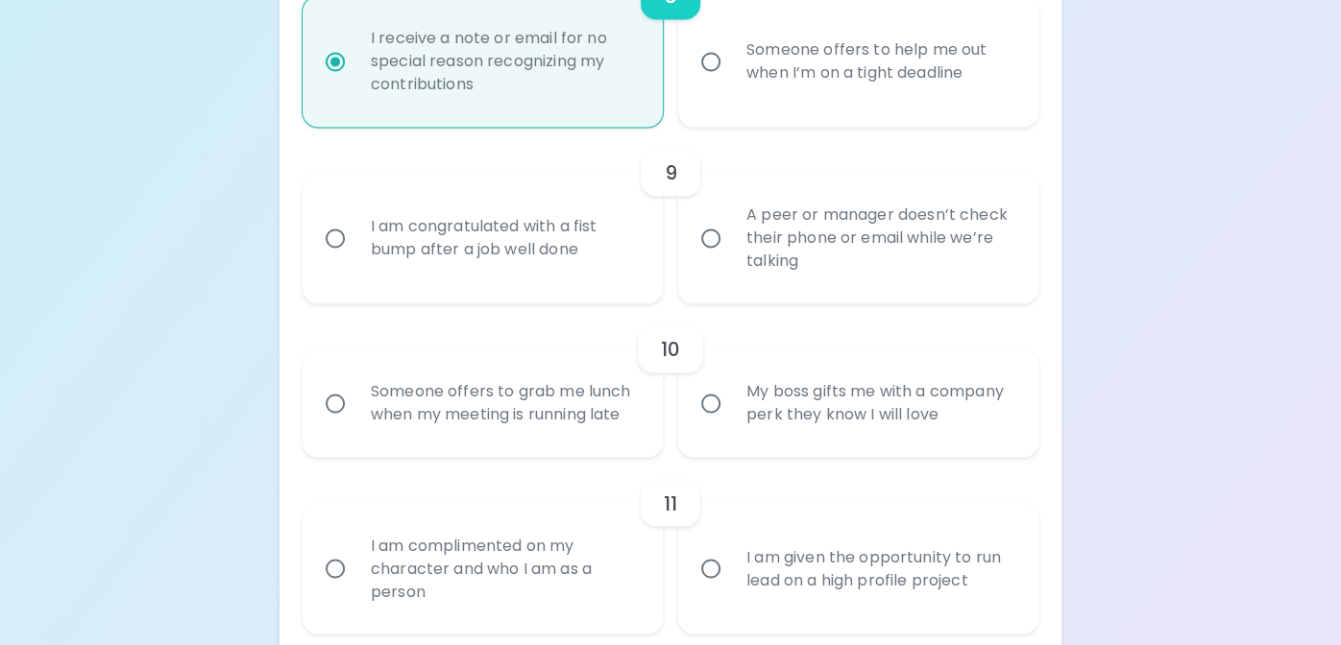
radio input "true"
click at [710, 257] on input "A peer or manager doesn’t check their phone or email while we’re talking" at bounding box center [711, 238] width 40 height 40
radio input "false"
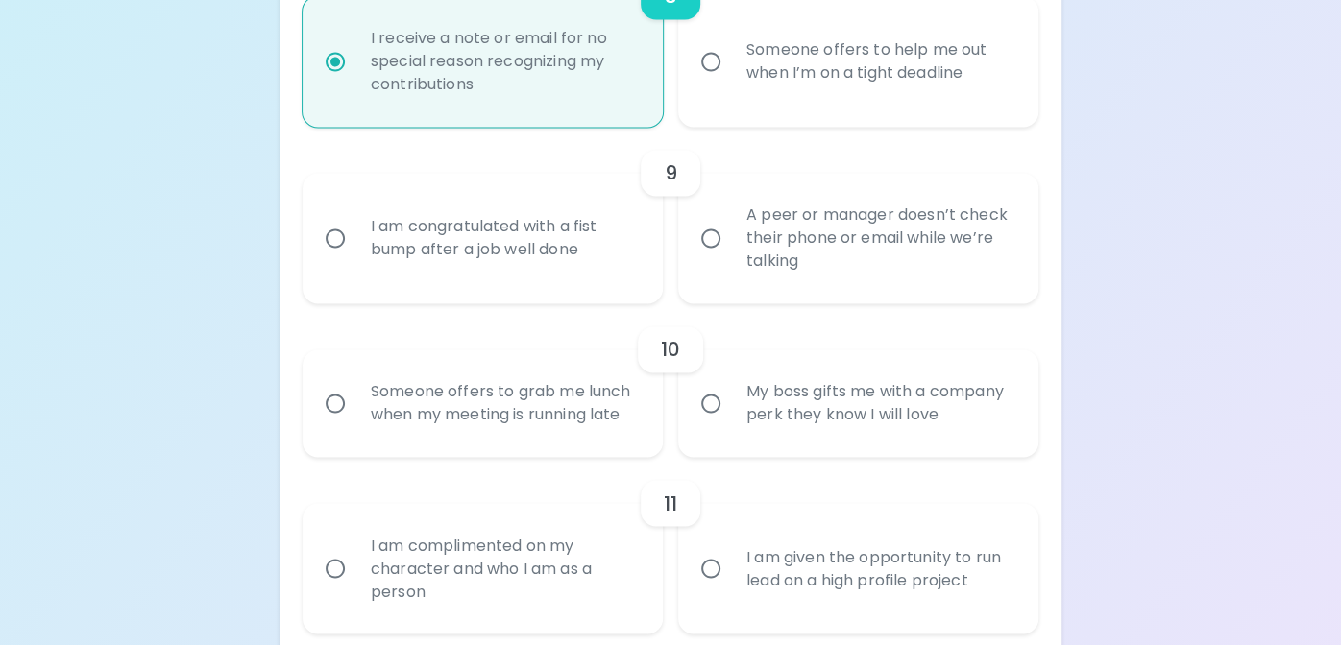
radio input "false"
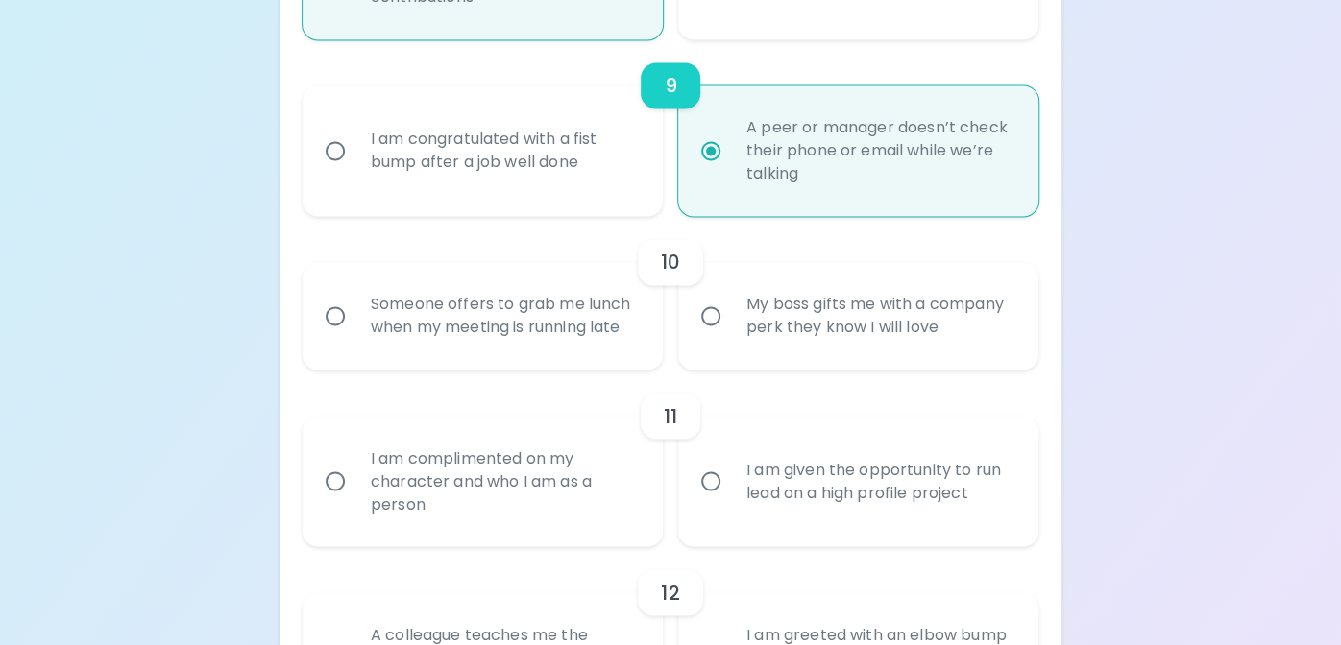
scroll to position [1878, 0]
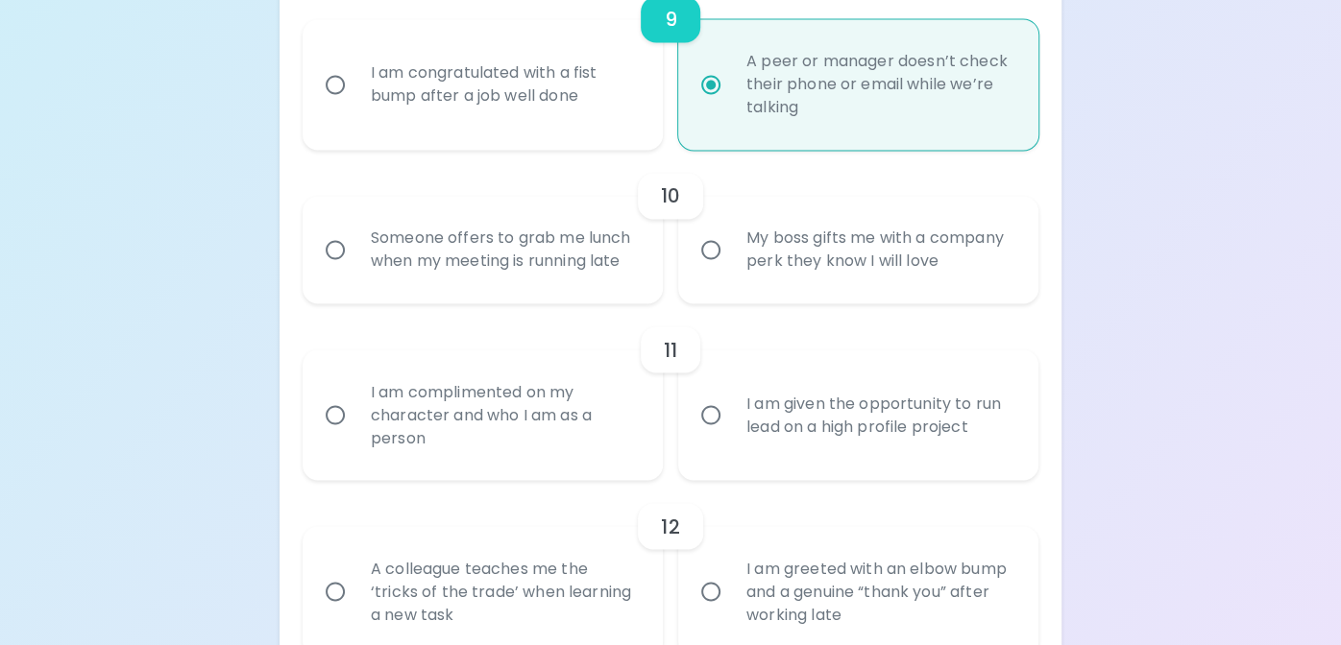
radio input "true"
click at [728, 270] on input "My boss gifts me with a company perk they know I will love" at bounding box center [711, 250] width 40 height 40
radio input "false"
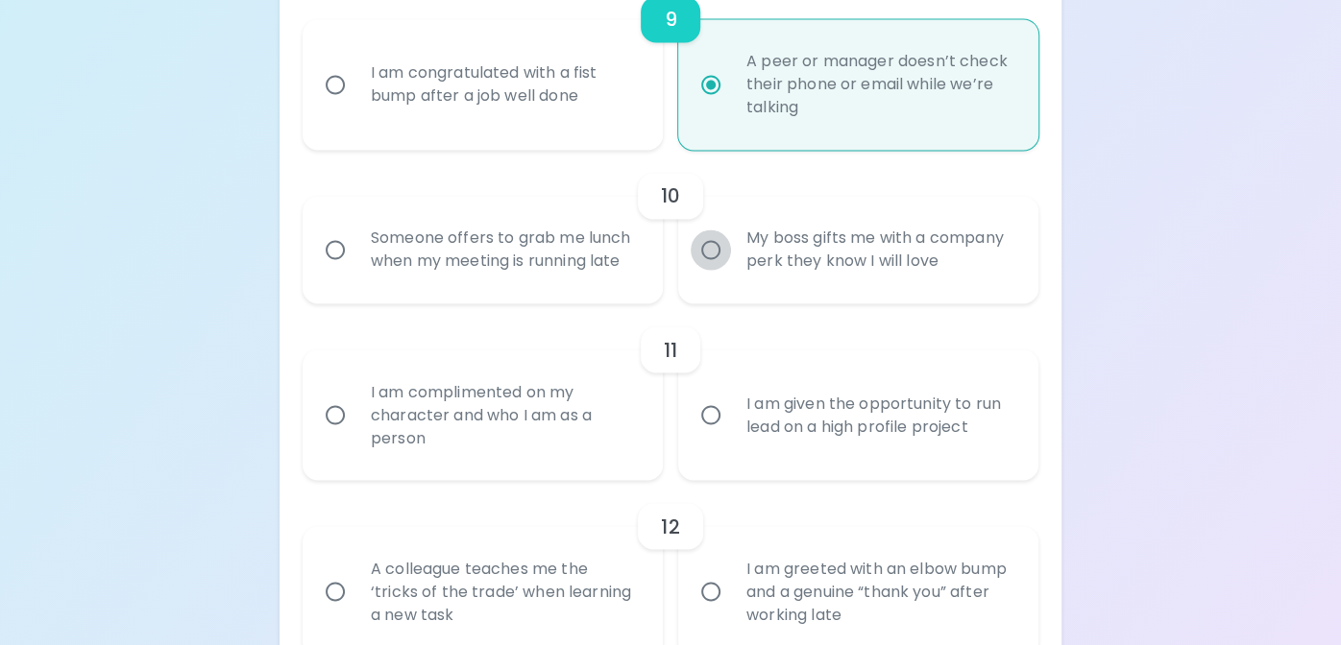
radio input "false"
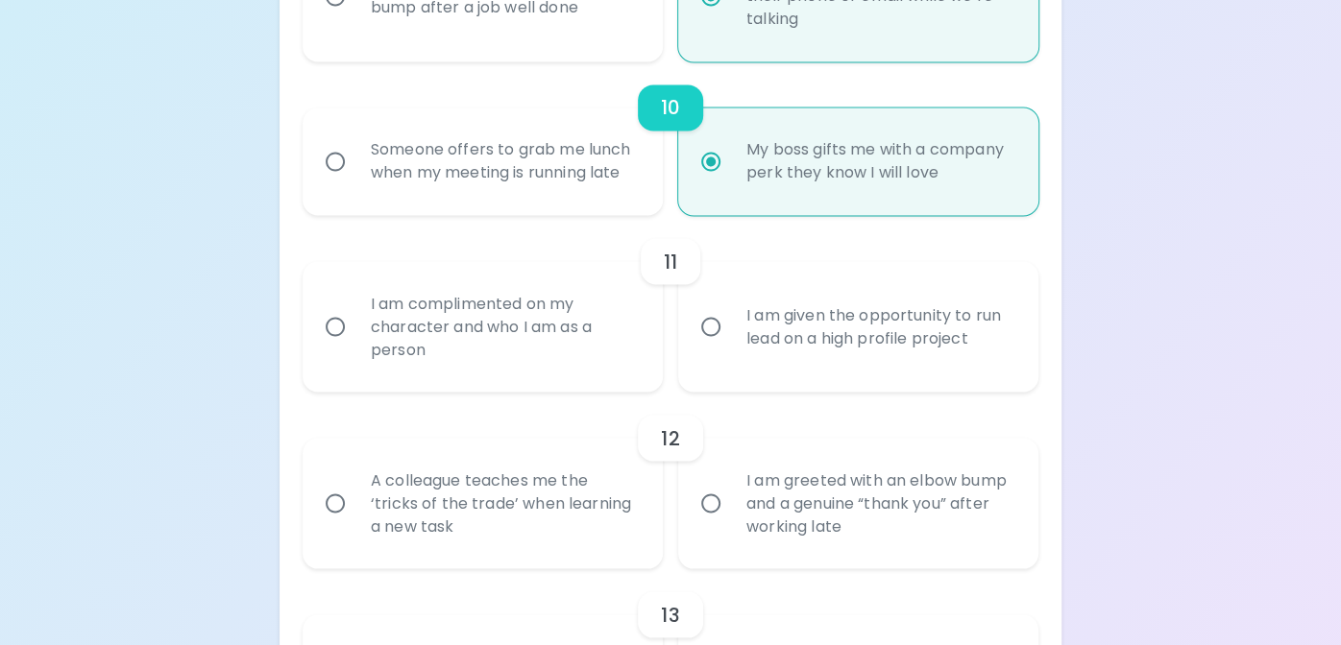
scroll to position [2031, 0]
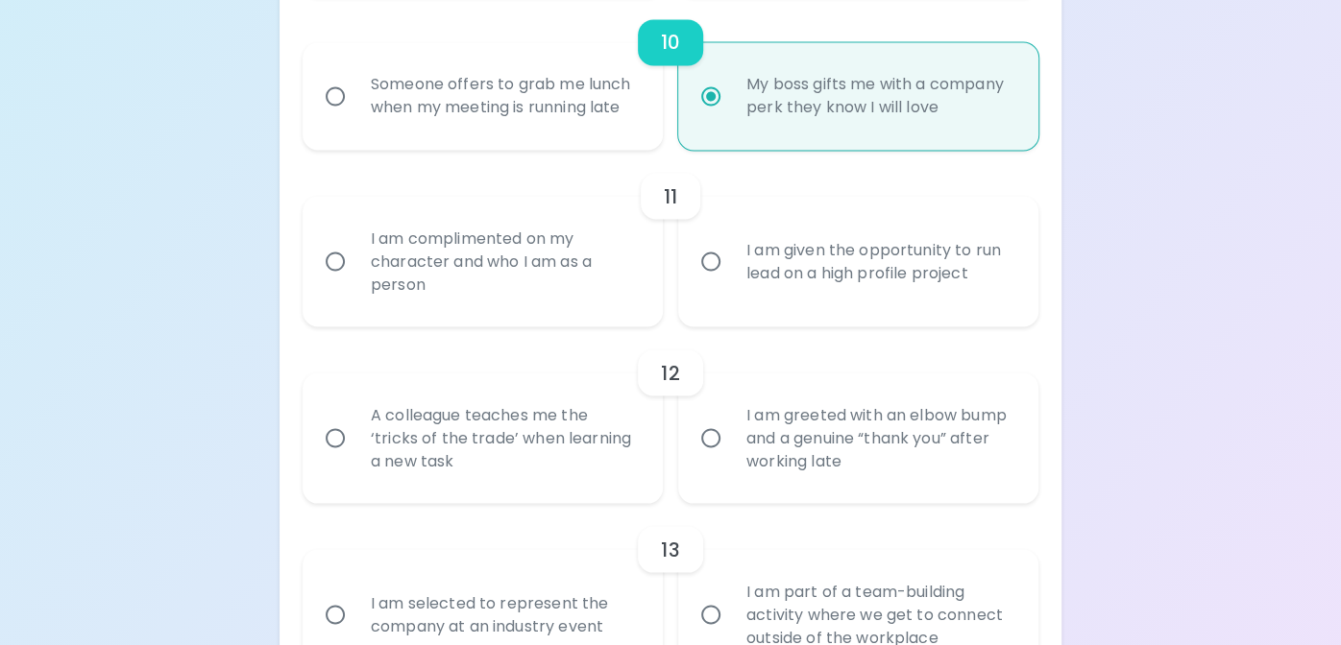
radio input "true"
click at [337, 281] on input "I am complimented on my character and who I am as a person" at bounding box center [335, 261] width 40 height 40
radio input "false"
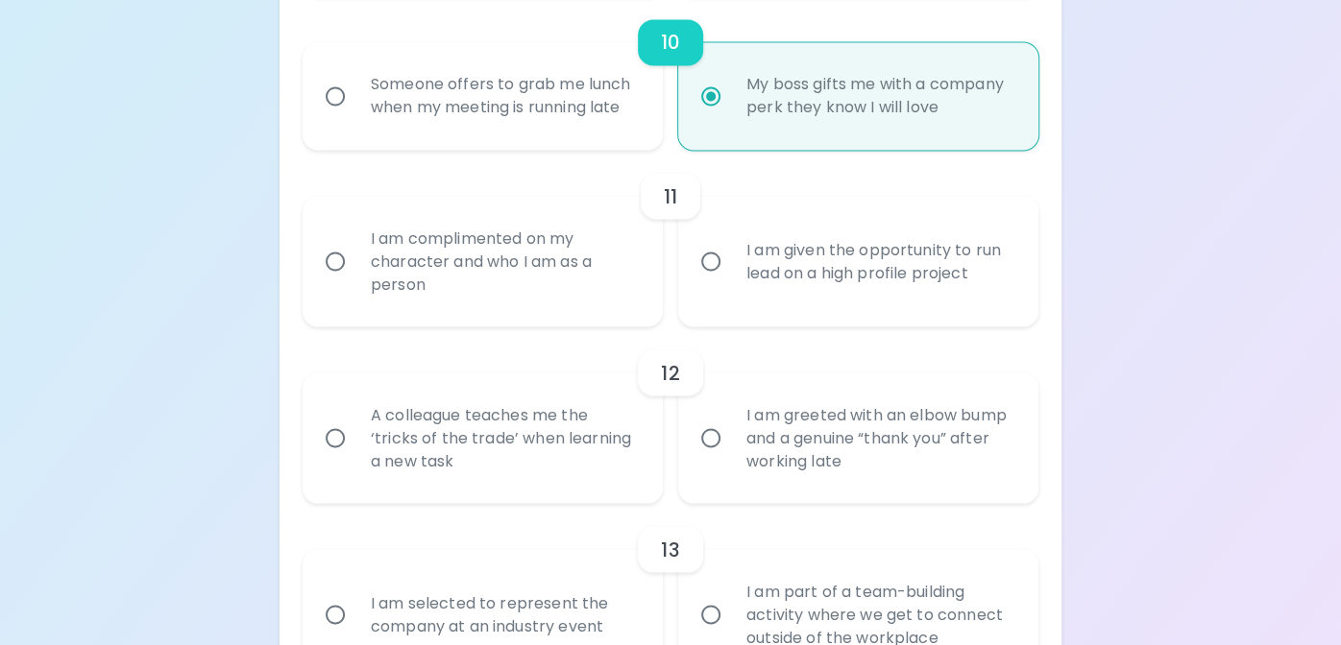
radio input "false"
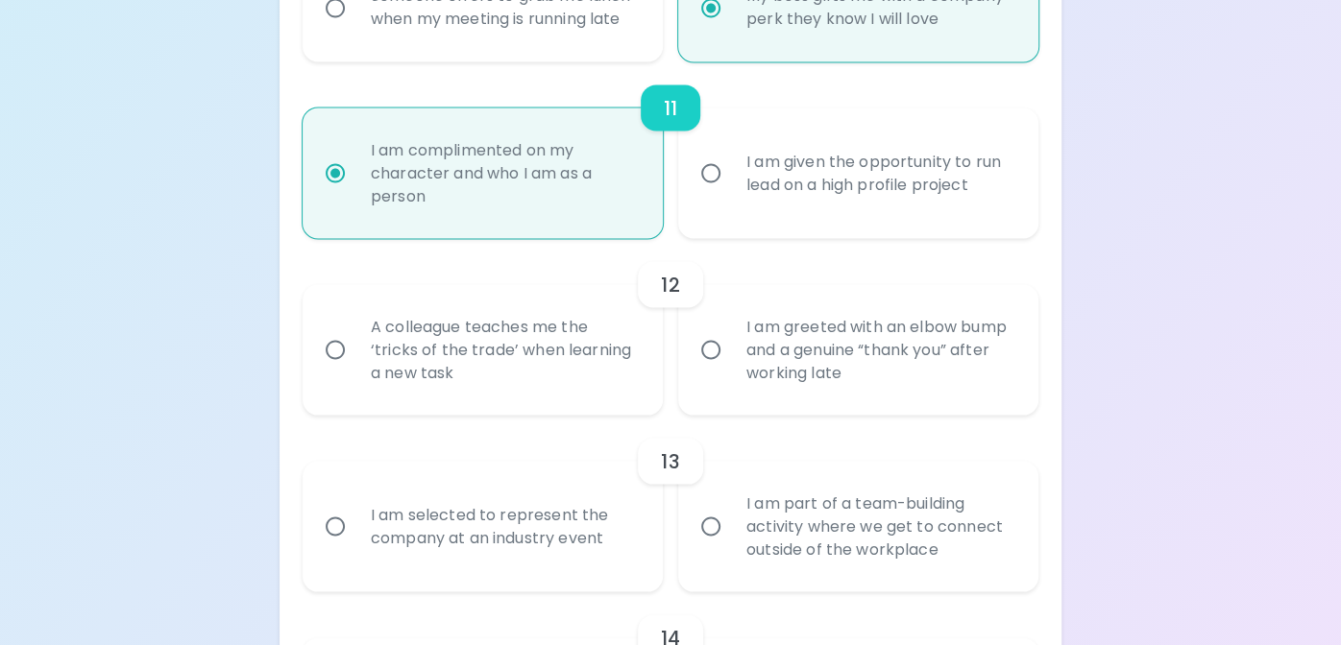
scroll to position [2185, 0]
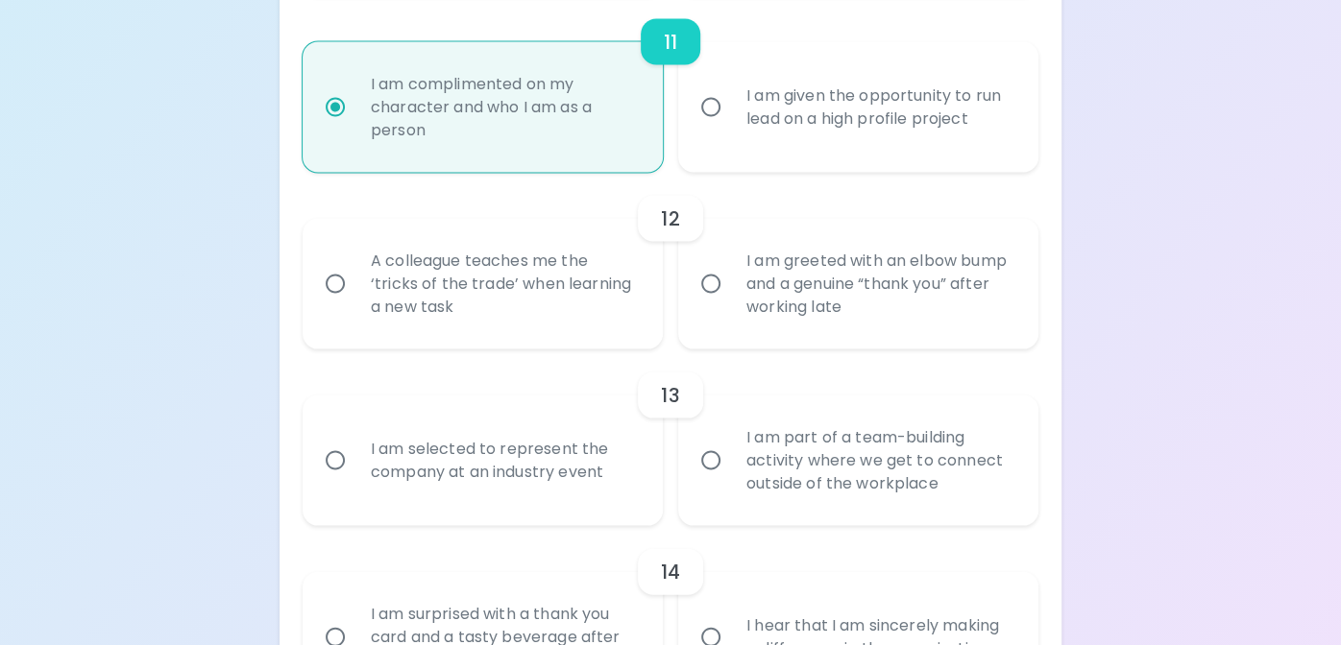
radio input "true"
drag, startPoint x: 332, startPoint y: 304, endPoint x: 224, endPoint y: 376, distance: 130.3
click at [332, 304] on input "A colleague teaches me the ‘tricks of the trade’ when learning a new task" at bounding box center [335, 284] width 40 height 40
radio input "false"
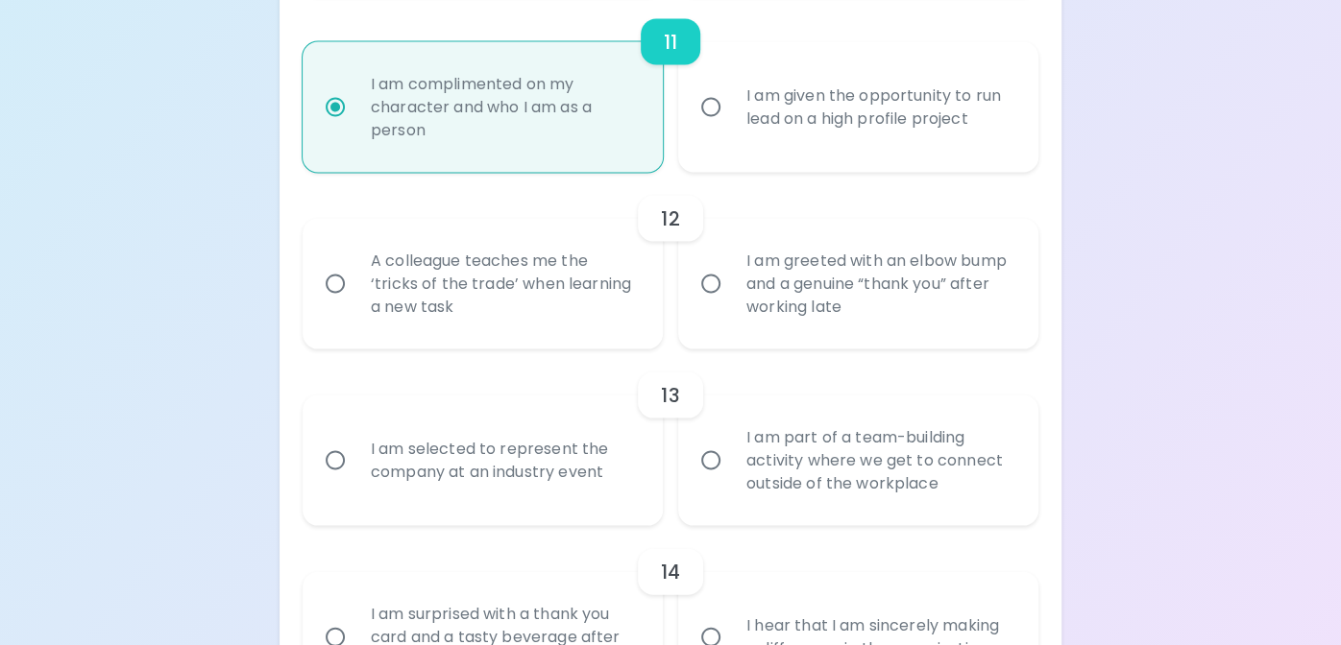
radio input "false"
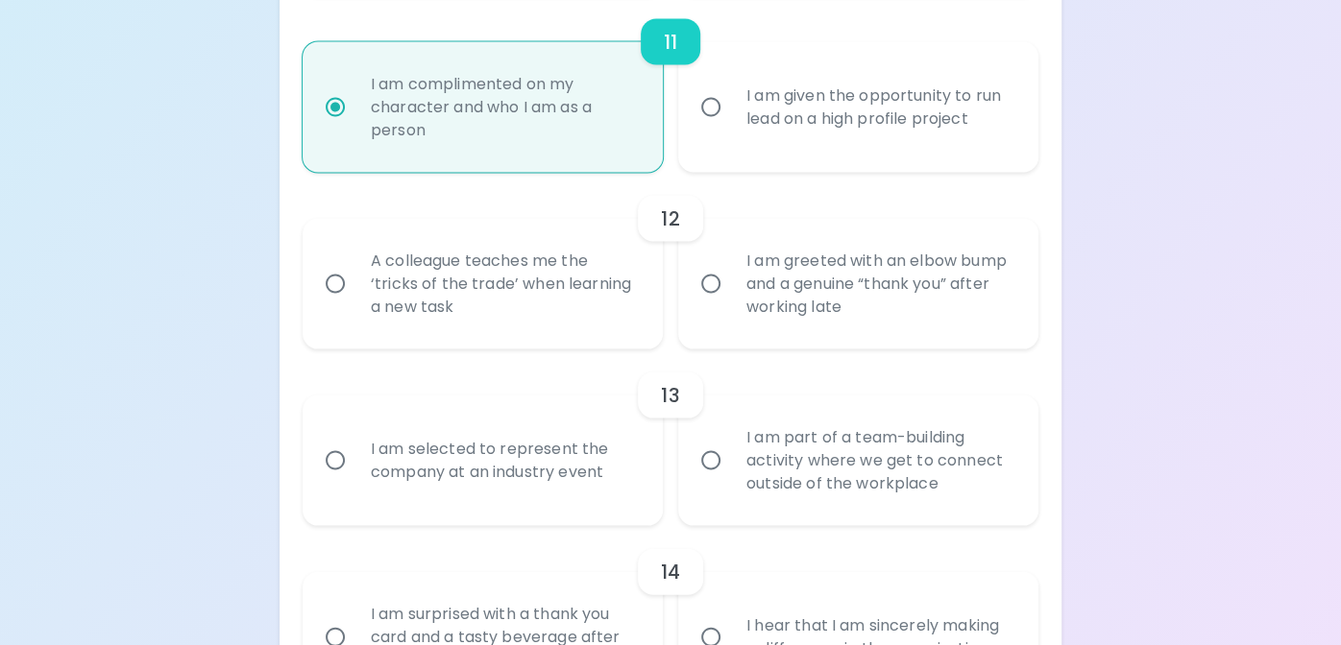
radio input "false"
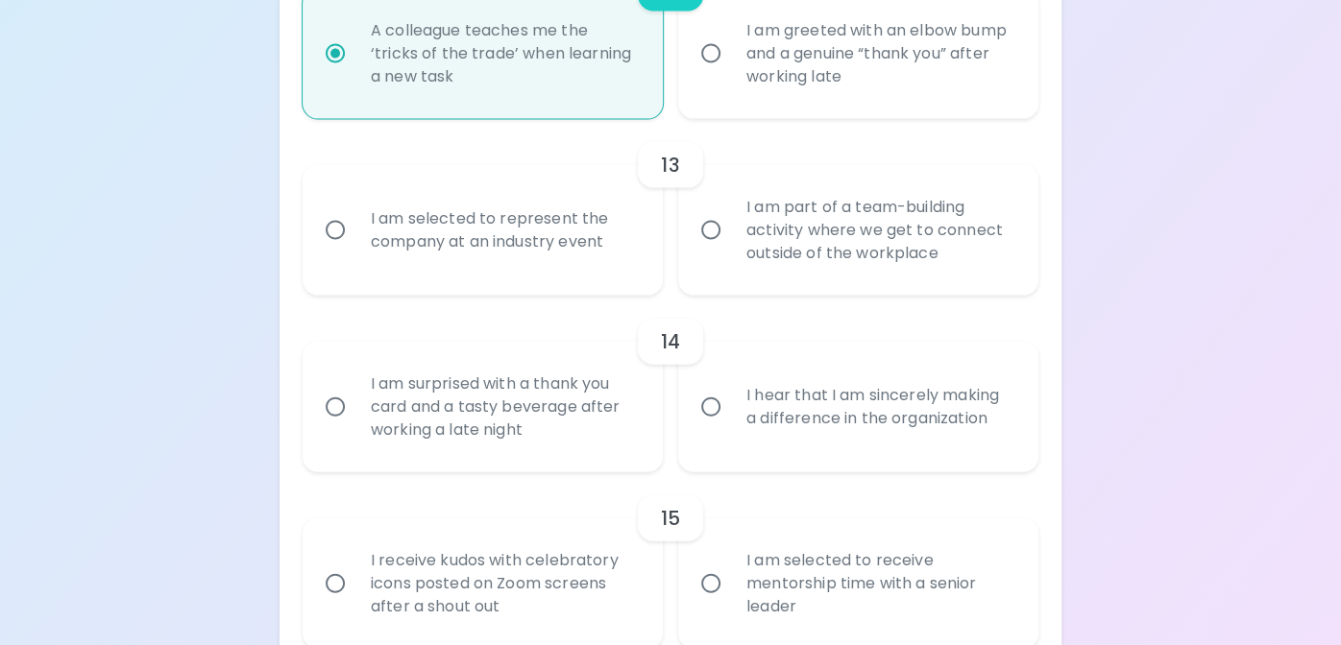
scroll to position [2435, 0]
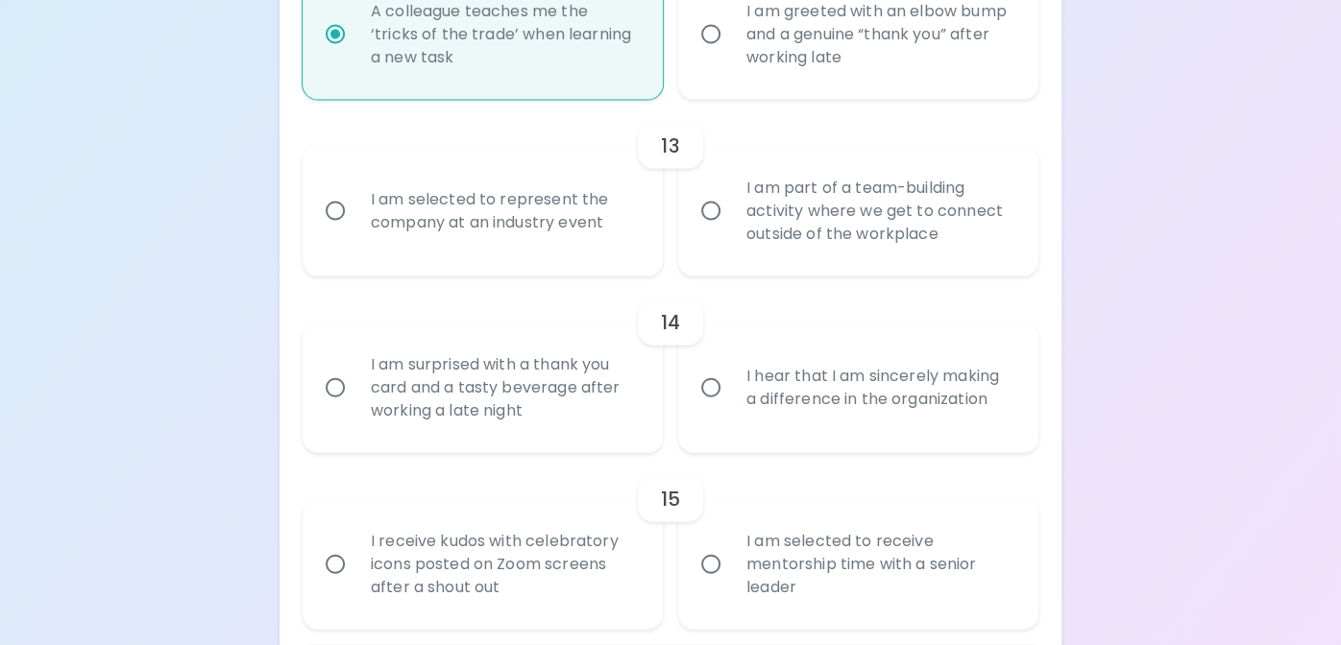
radio input "true"
click at [703, 230] on input "I am part of a team-building activity where we get to connect outside of the wo…" at bounding box center [711, 211] width 40 height 40
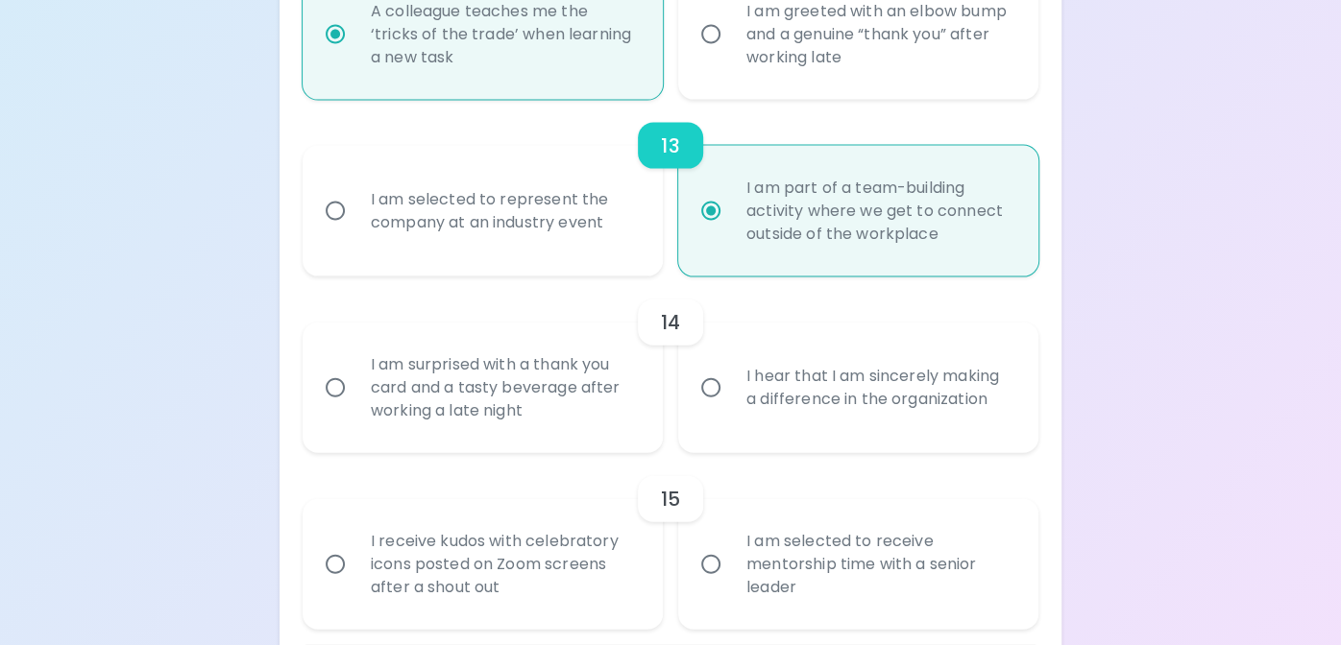
radio input "false"
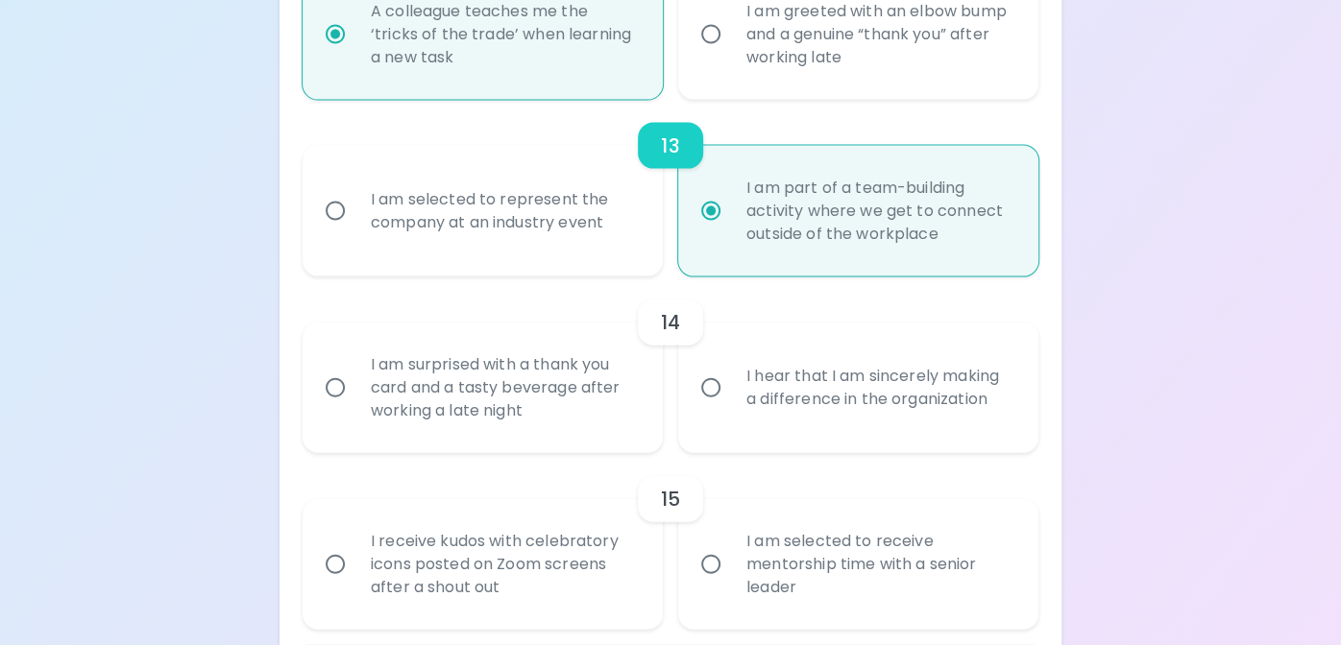
radio input "false"
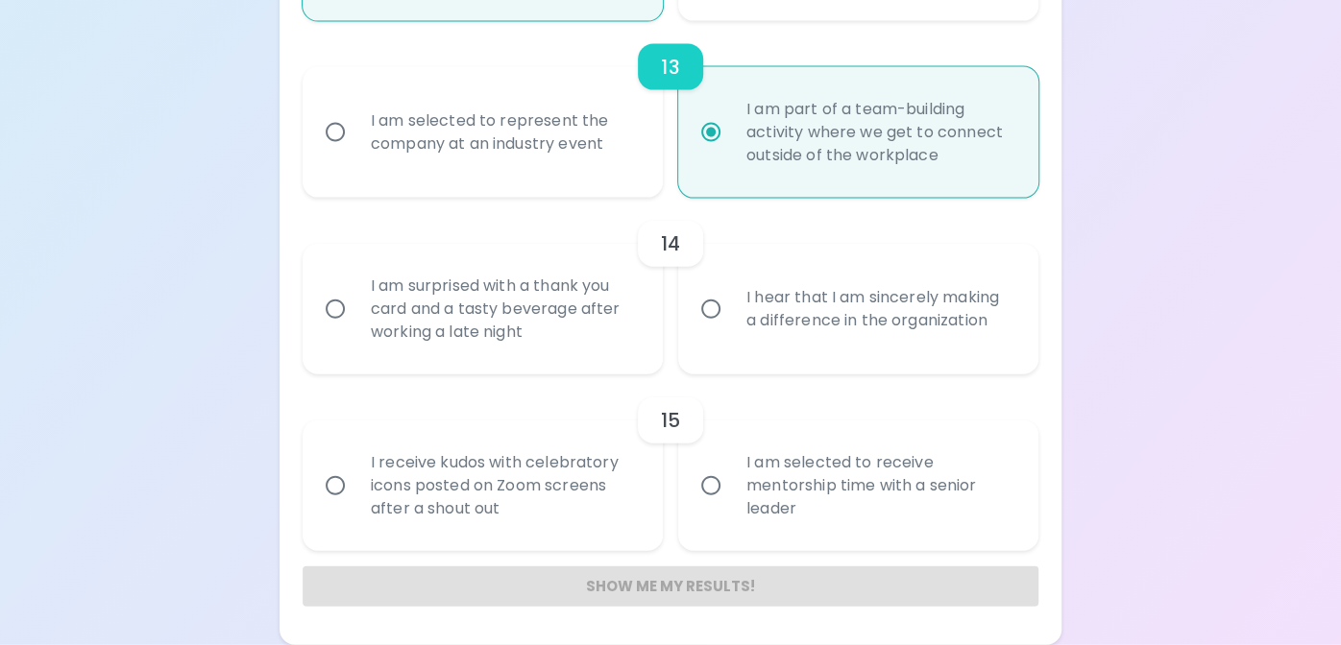
scroll to position [2536, 0]
radio input "true"
click at [332, 316] on input "I am surprised with a thank you card and a tasty beverage after working a late …" at bounding box center [335, 309] width 40 height 40
radio input "false"
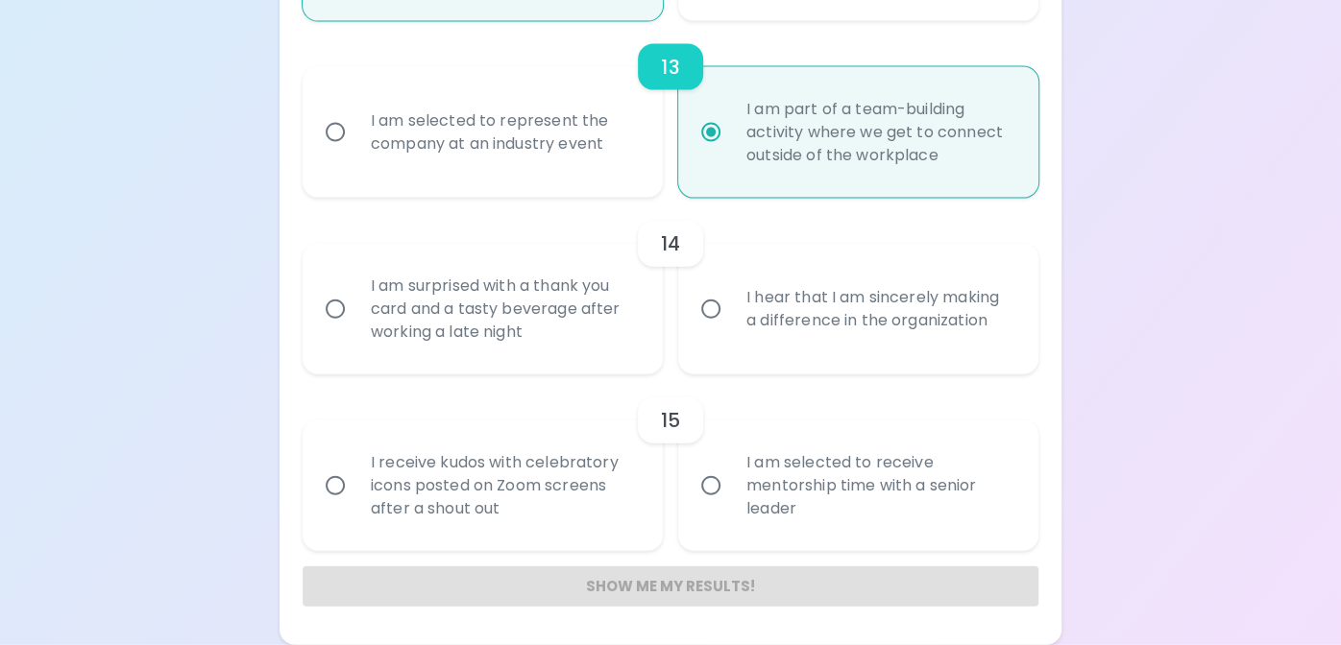
radio input "false"
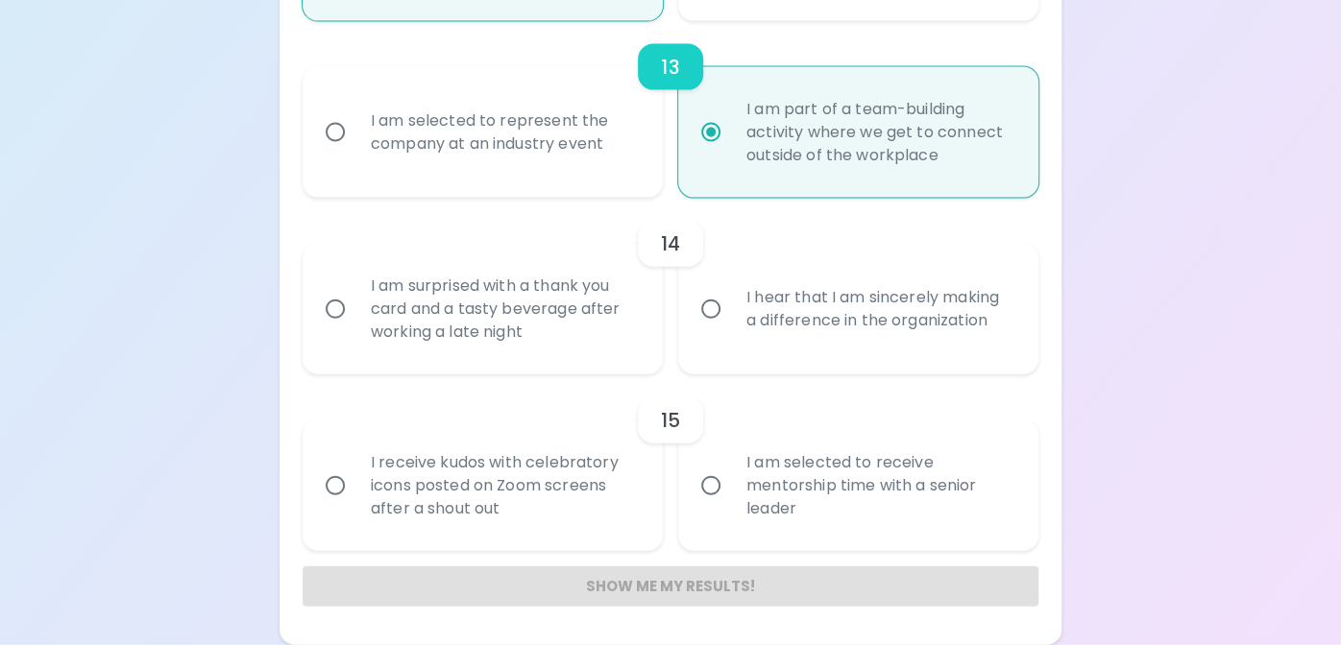
radio input "false"
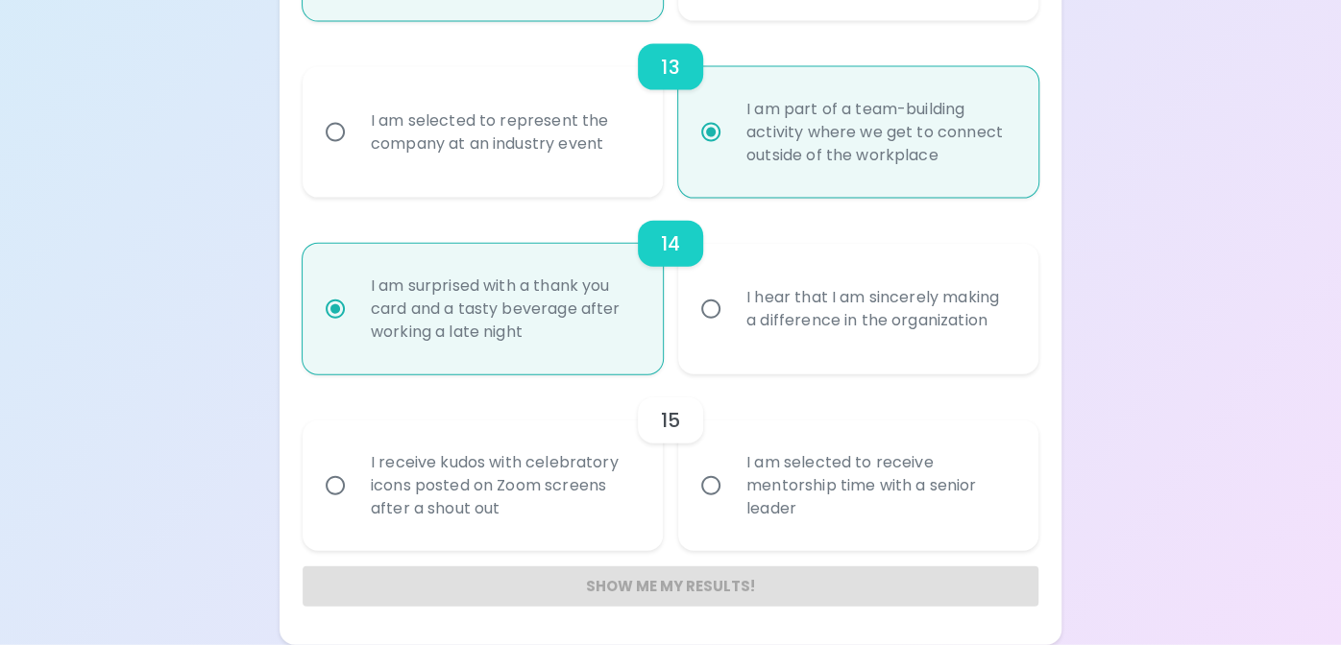
radio input "true"
click at [330, 486] on input "I receive kudos with celebratory icons posted on Zoom screens after a shout out" at bounding box center [335, 486] width 40 height 40
radio input "false"
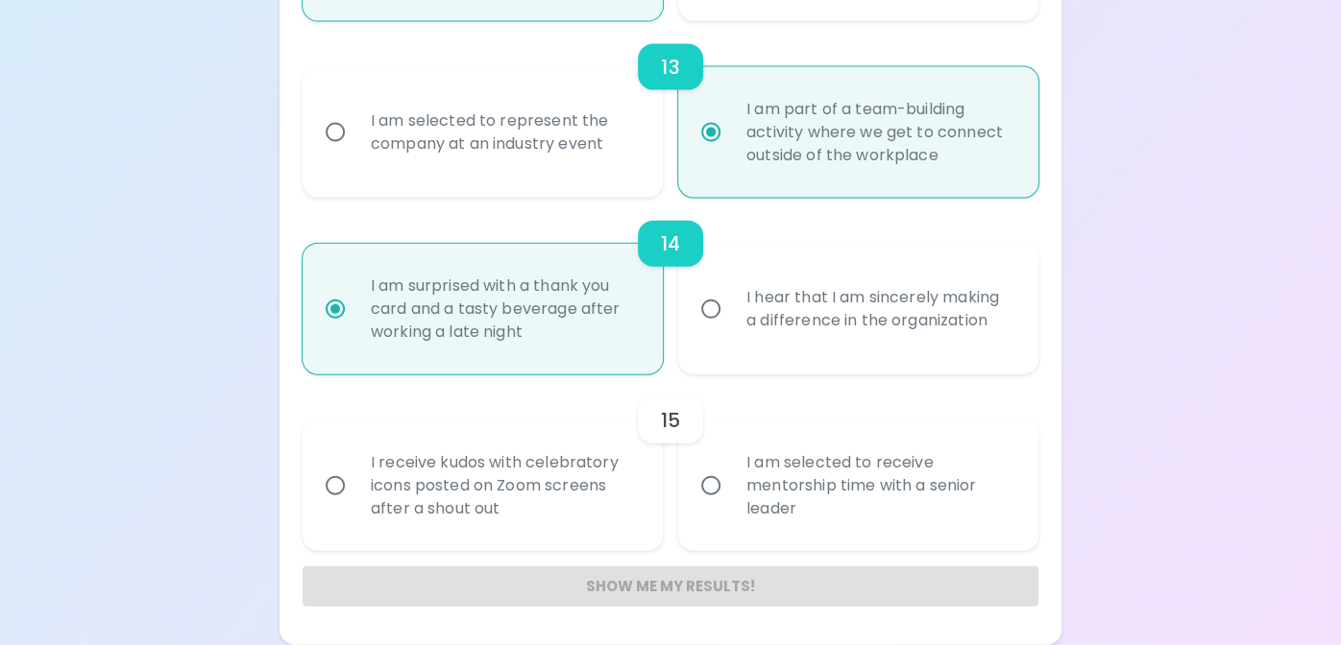
radio input "false"
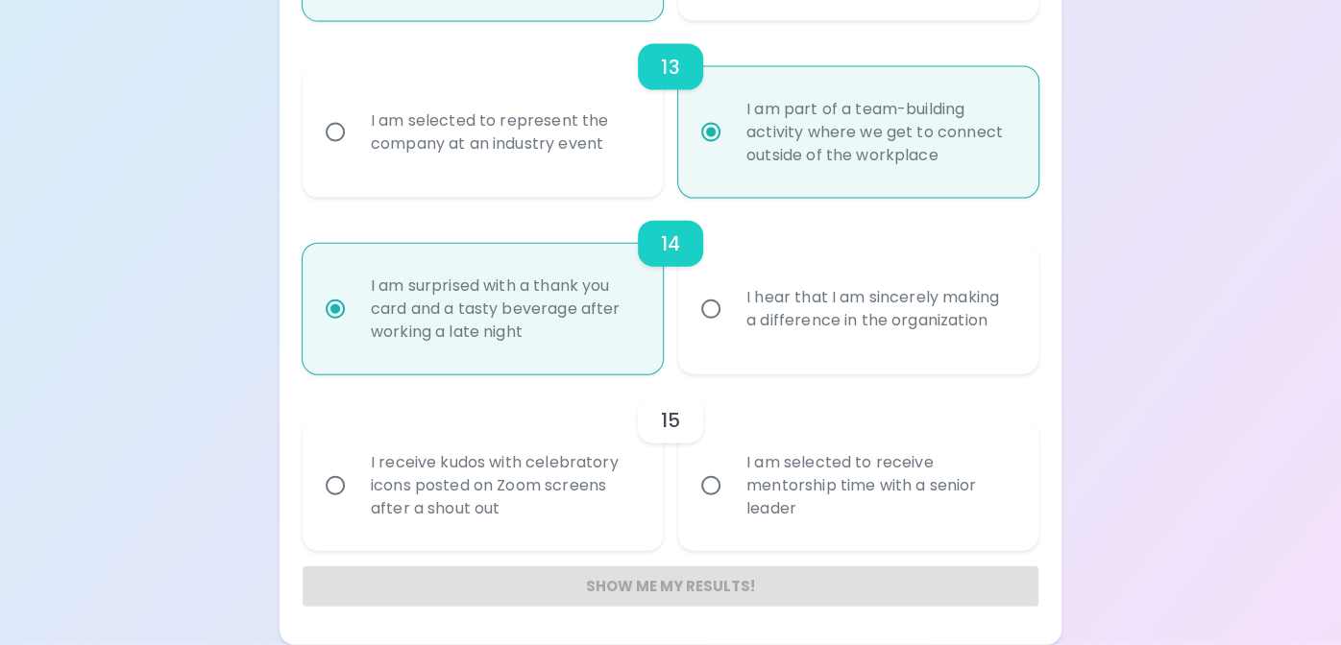
radio input "false"
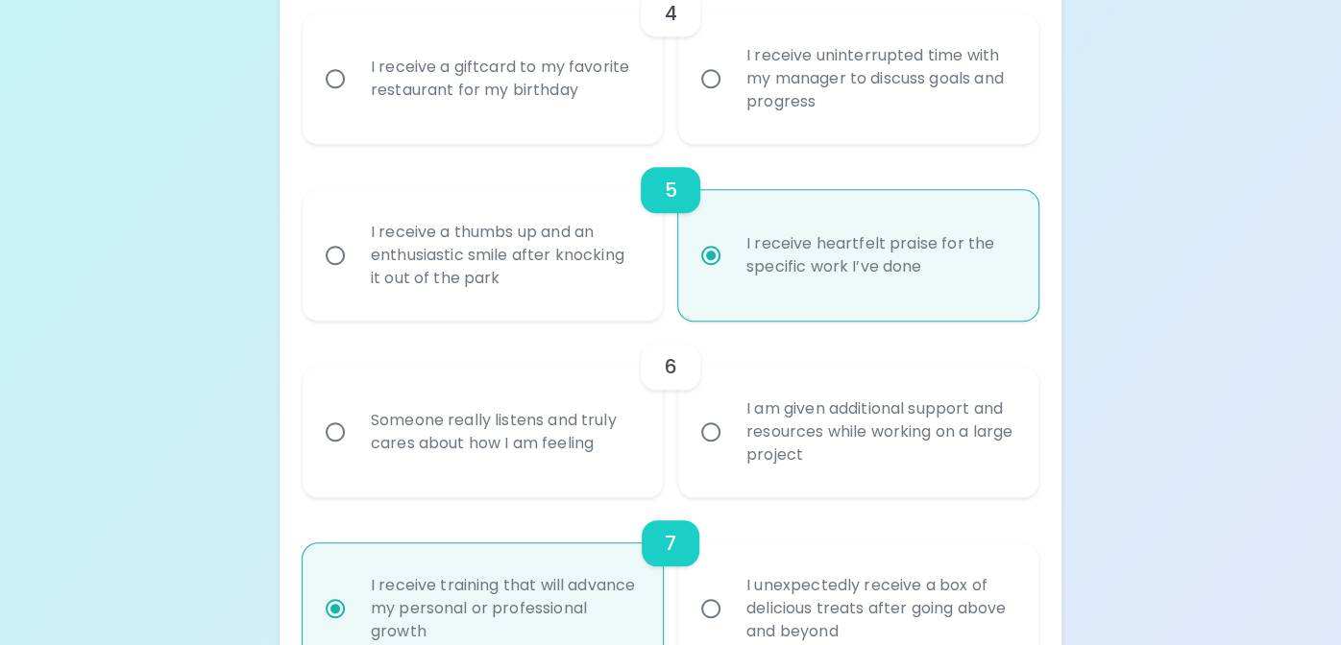
scroll to position [999, 0]
radio input "true"
click at [334, 453] on input "Someone really listens and truly cares about how I am feeling" at bounding box center [335, 433] width 40 height 40
radio input "false"
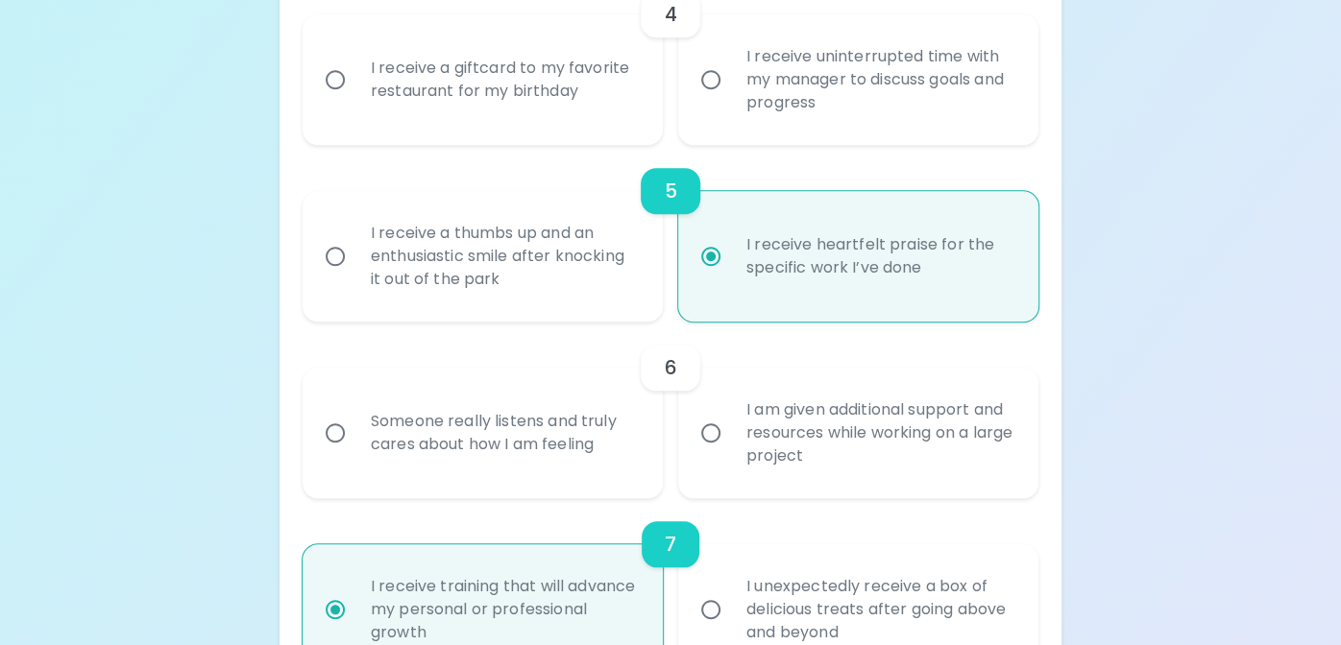
radio input "false"
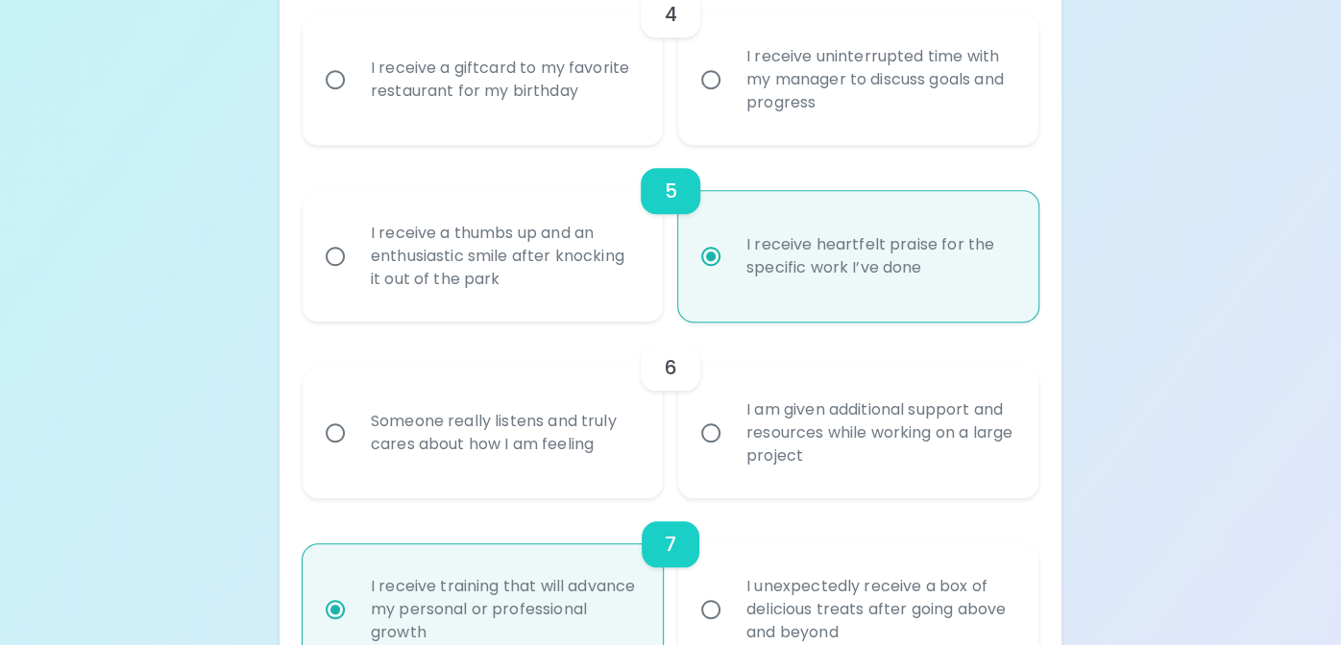
radio input "false"
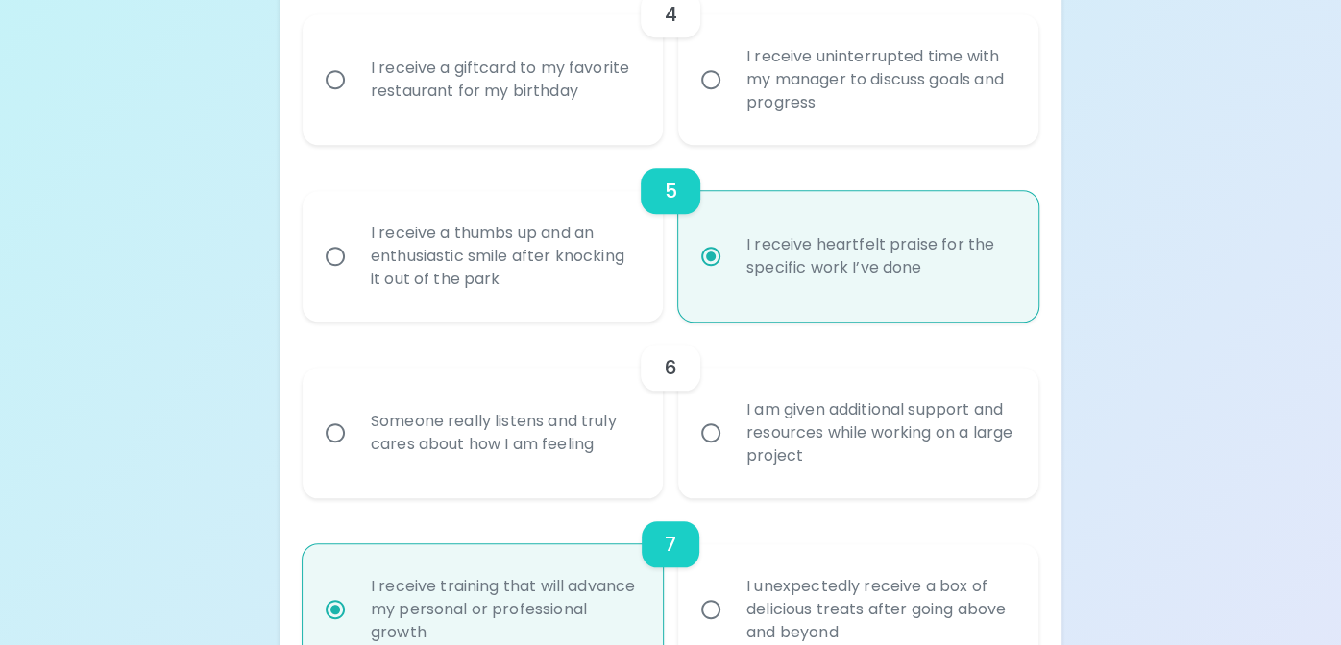
radio input "false"
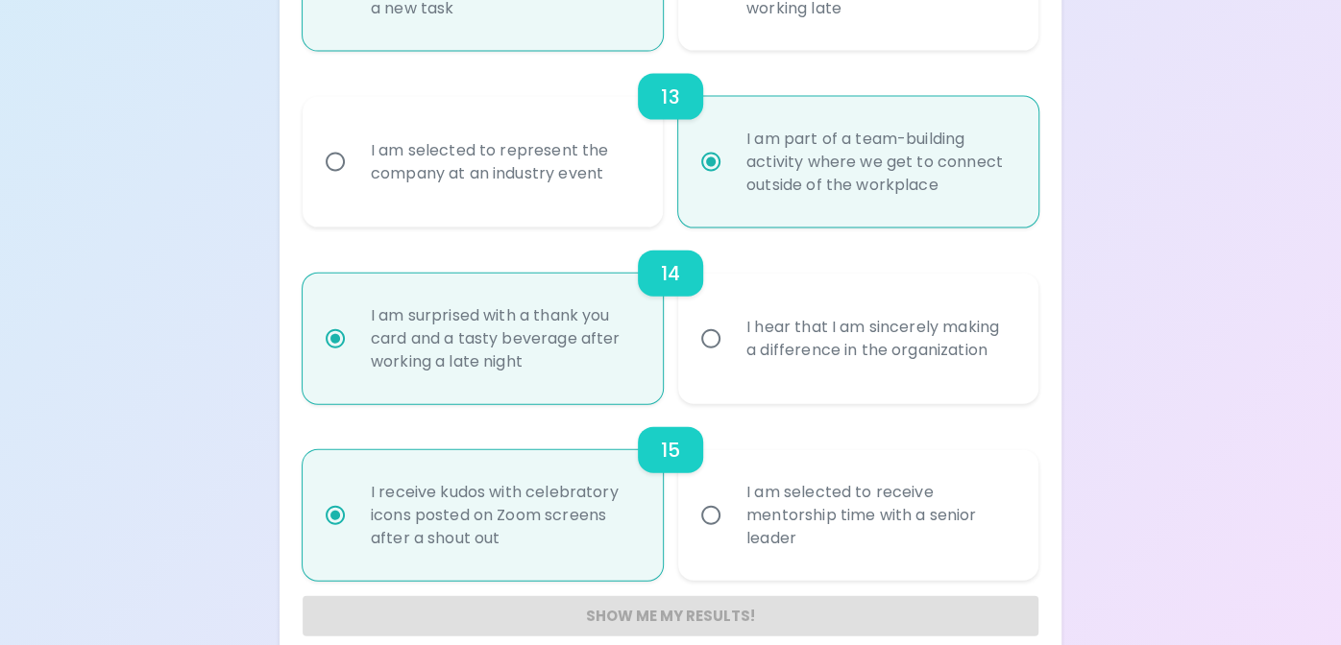
scroll to position [2536, 0]
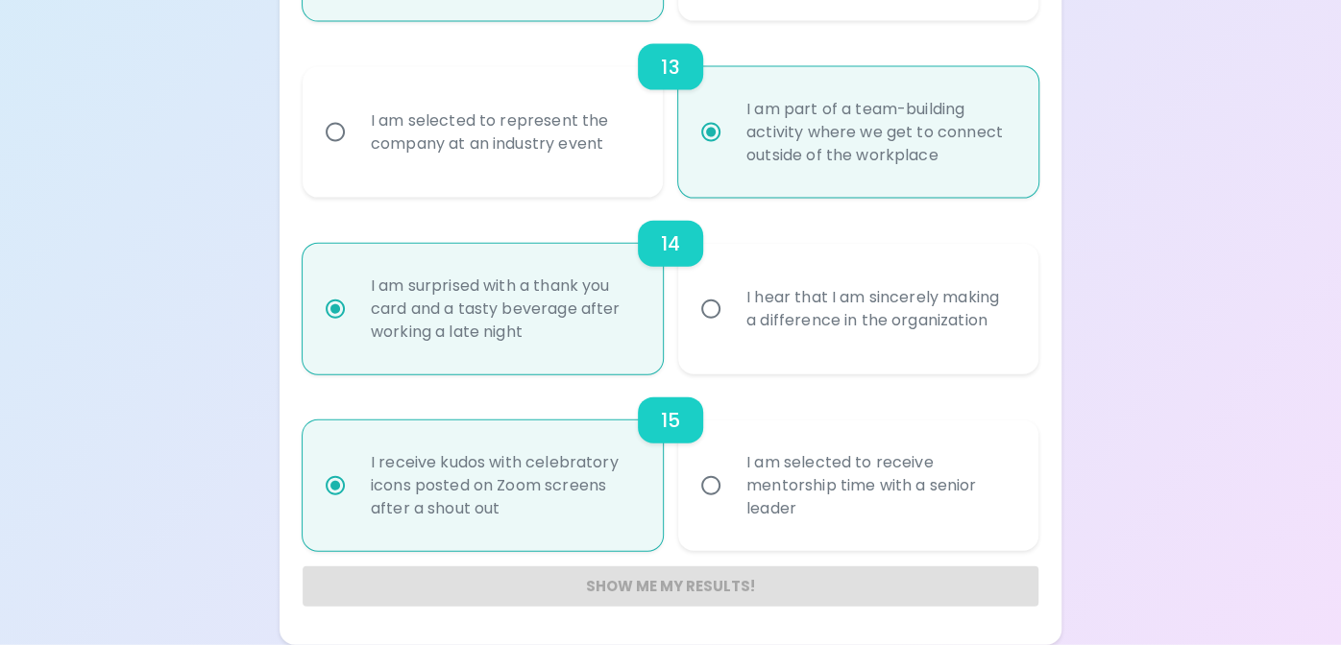
radio input "true"
click at [595, 589] on div "Show me my results!" at bounding box center [671, 587] width 736 height 40
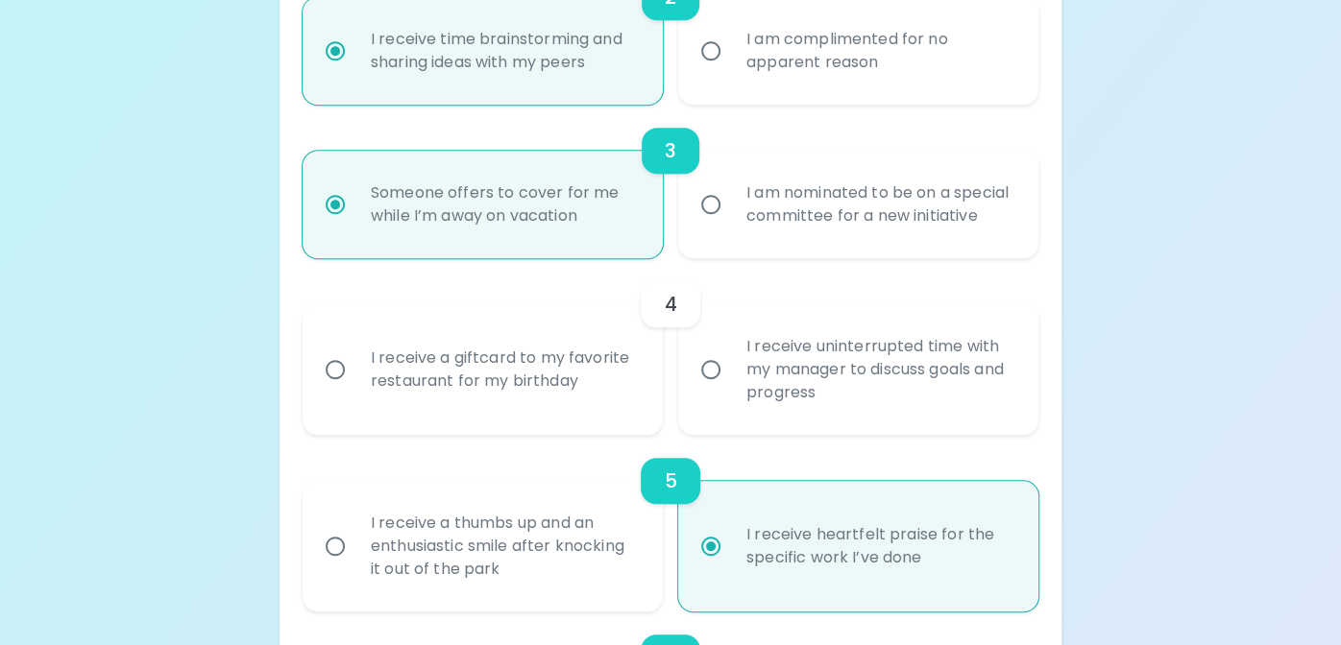
scroll to position [711, 0]
click at [328, 388] on input "I receive a giftcard to my favorite restaurant for my birthday" at bounding box center [335, 368] width 40 height 40
radio input "false"
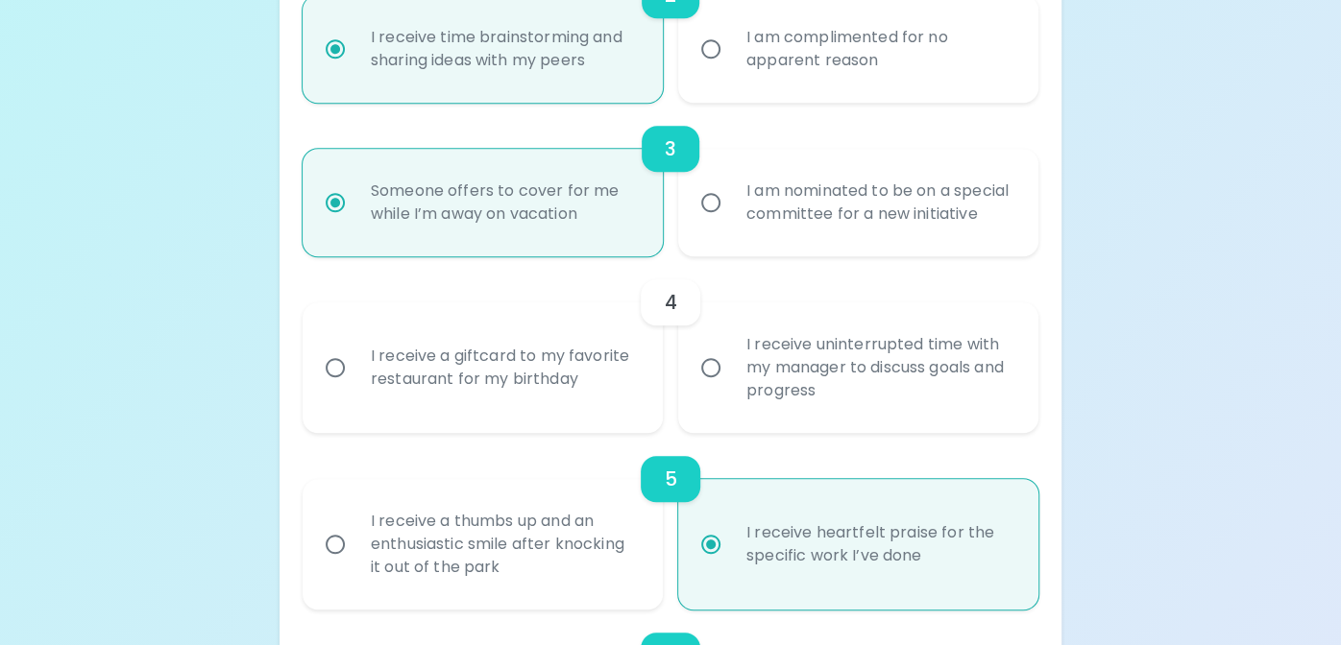
radio input "false"
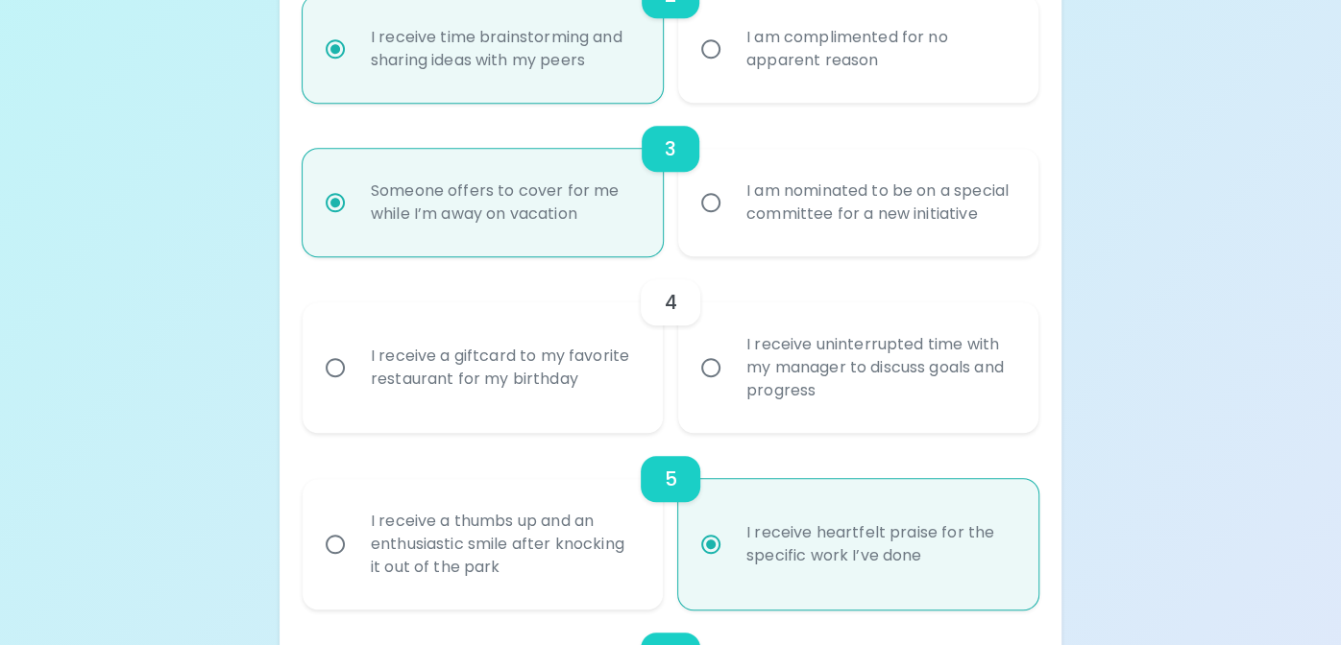
radio input "false"
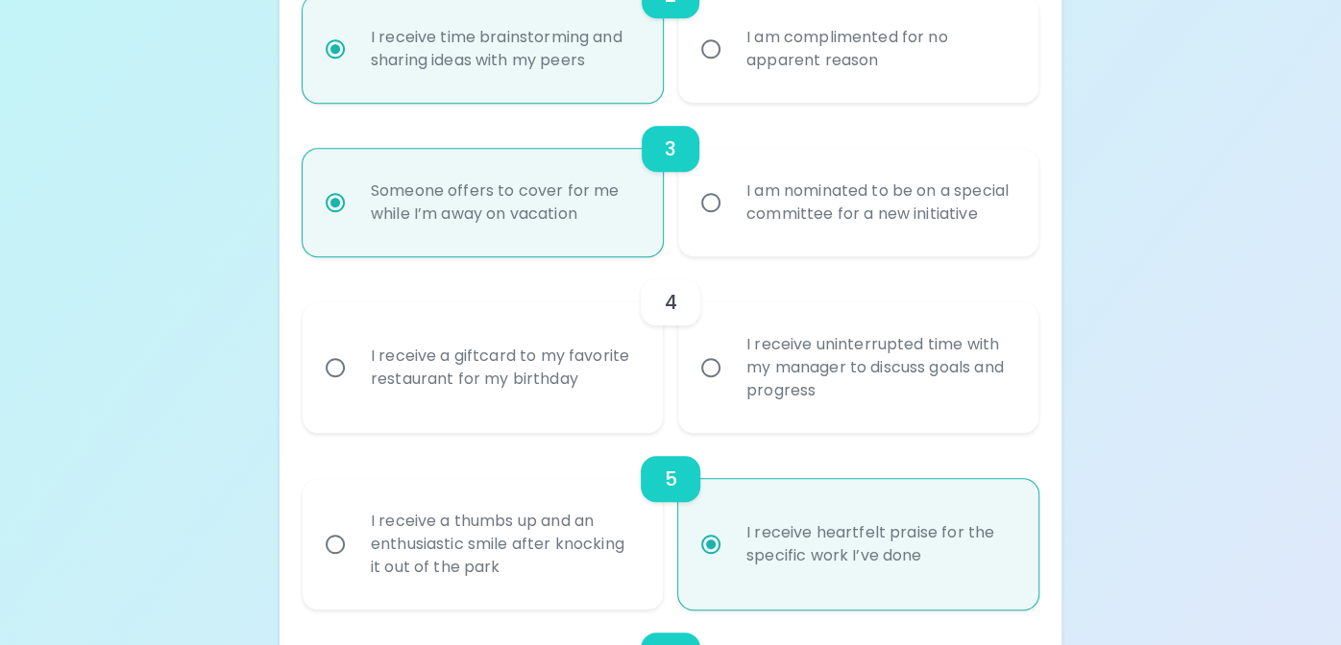
radio input "true"
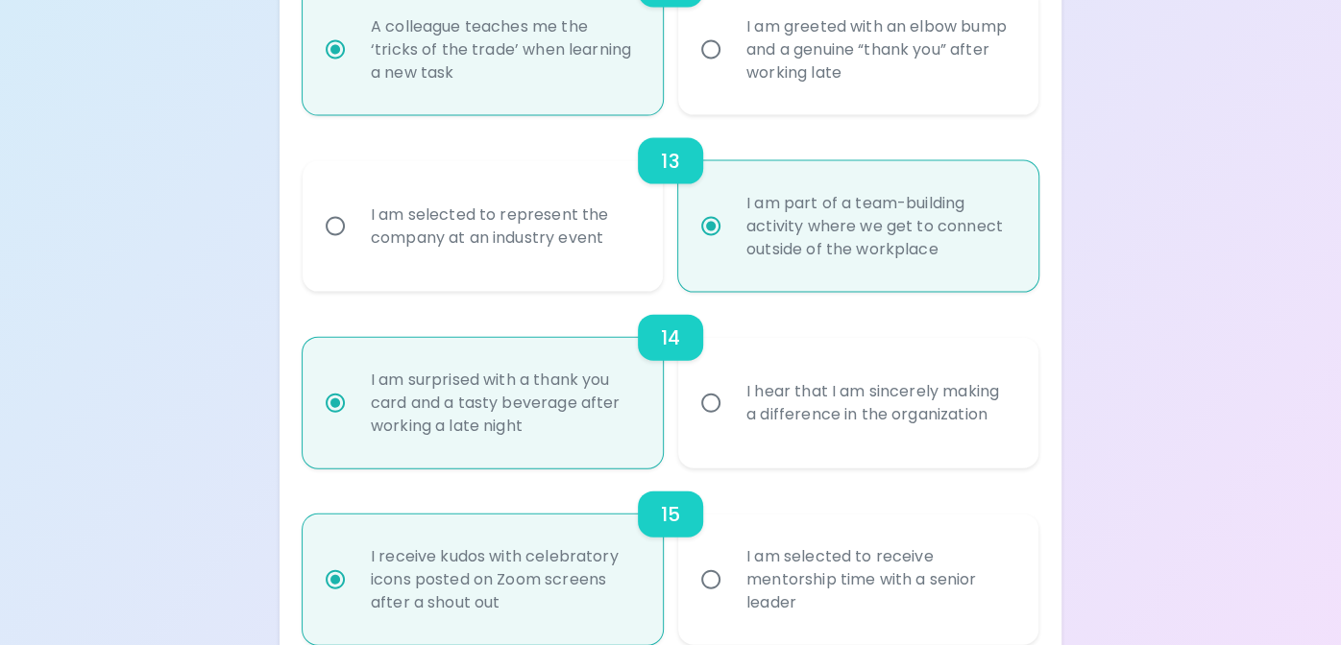
scroll to position [2536, 0]
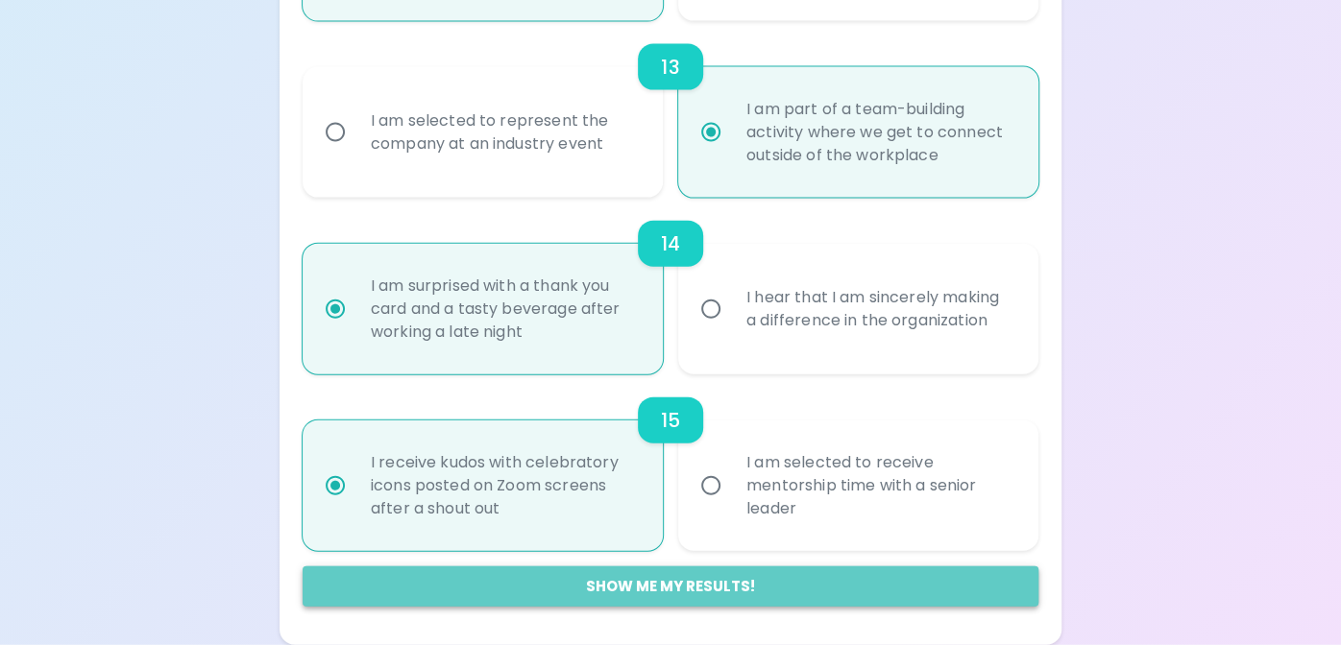
radio input "true"
click at [657, 593] on button "Show me my results!" at bounding box center [671, 587] width 736 height 40
radio input "false"
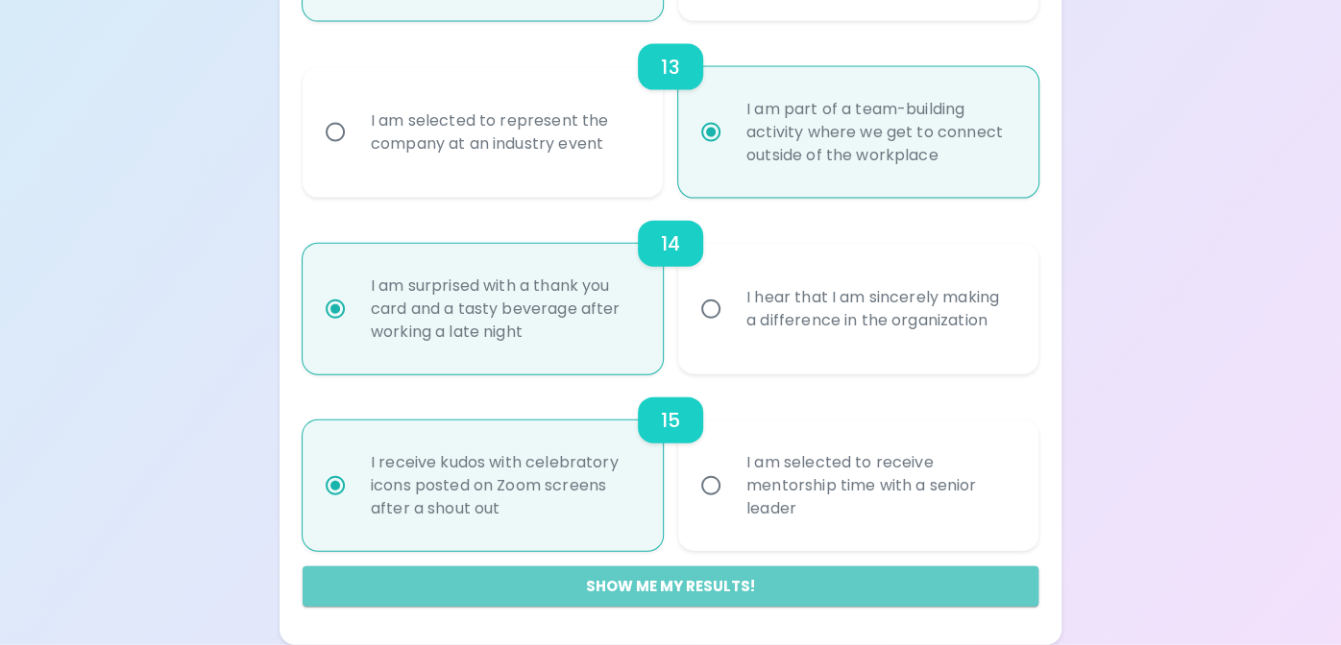
radio input "false"
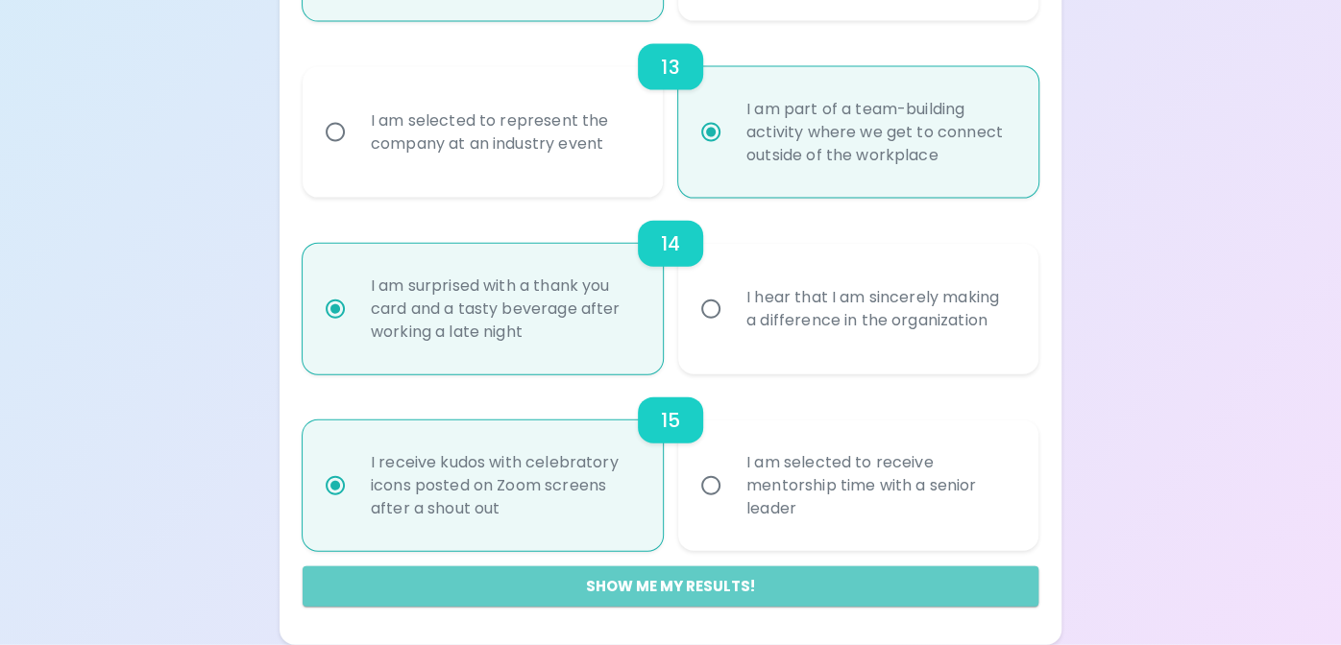
radio input "false"
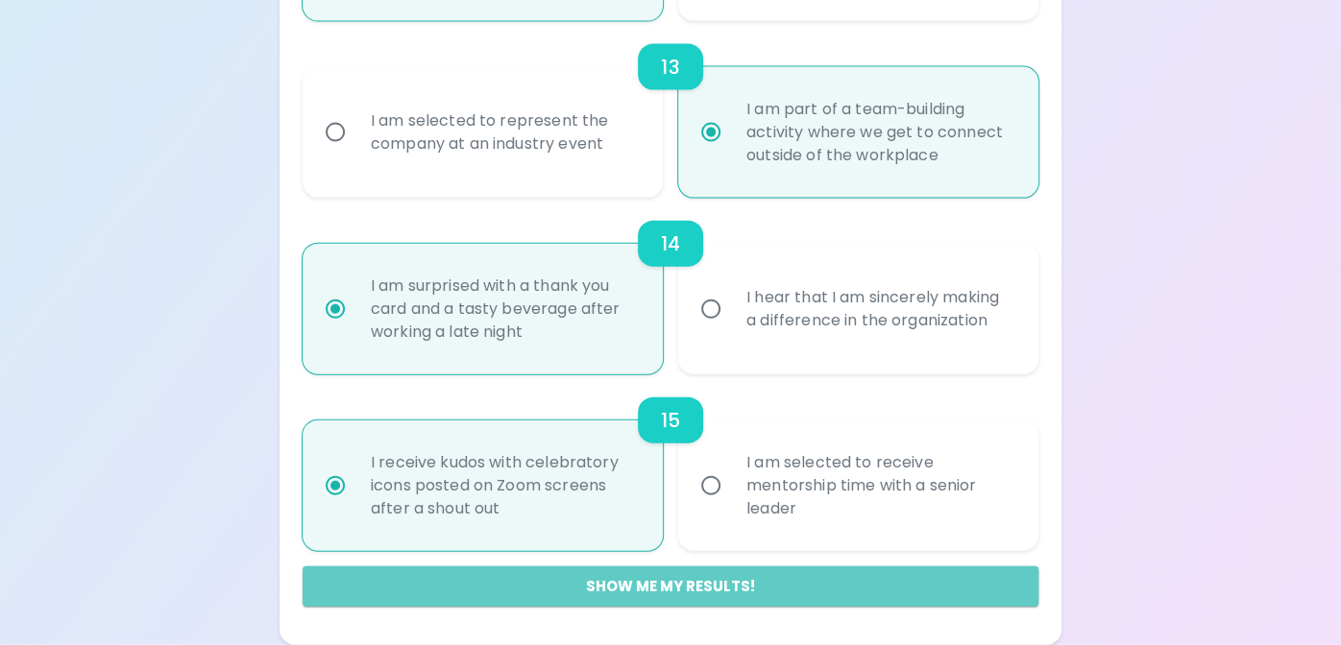
radio input "true"
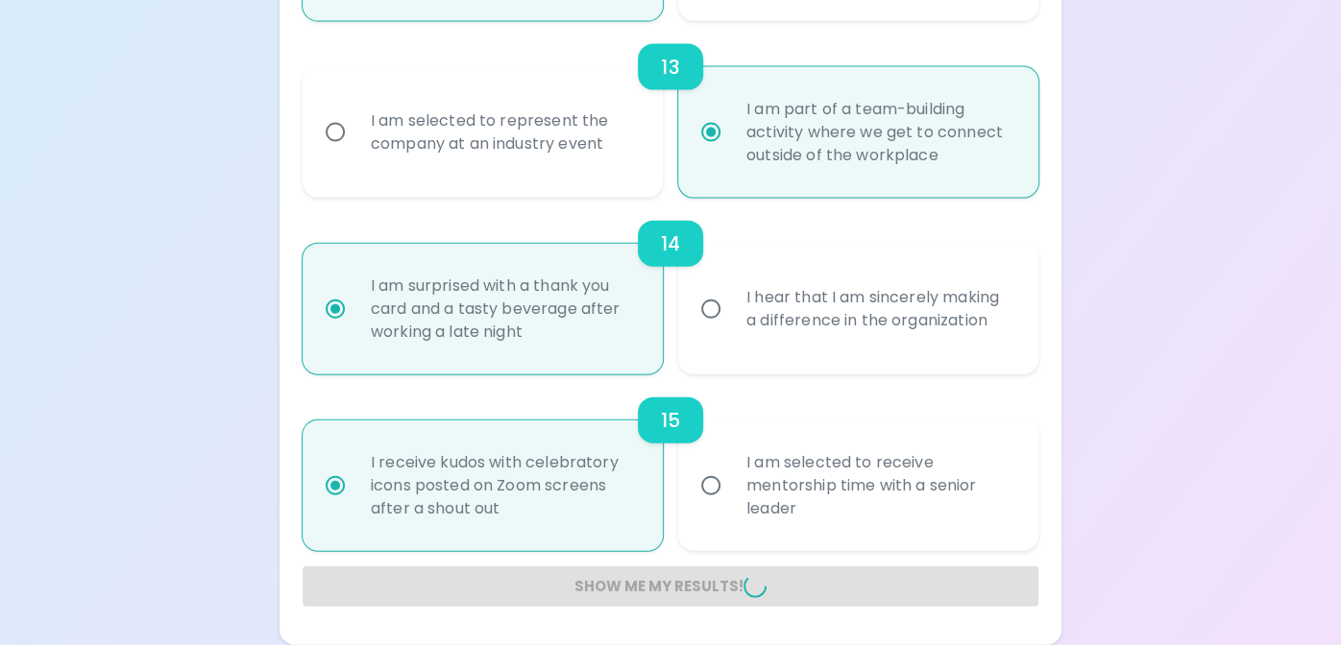
radio input "false"
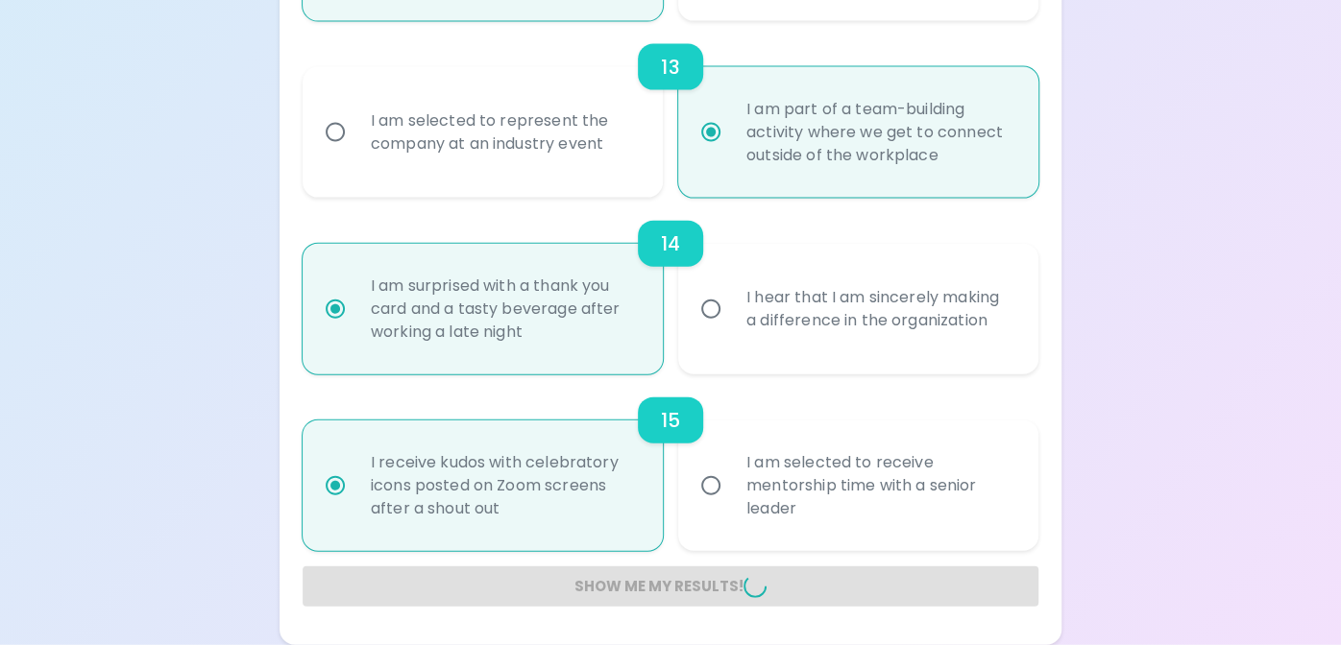
radio input "false"
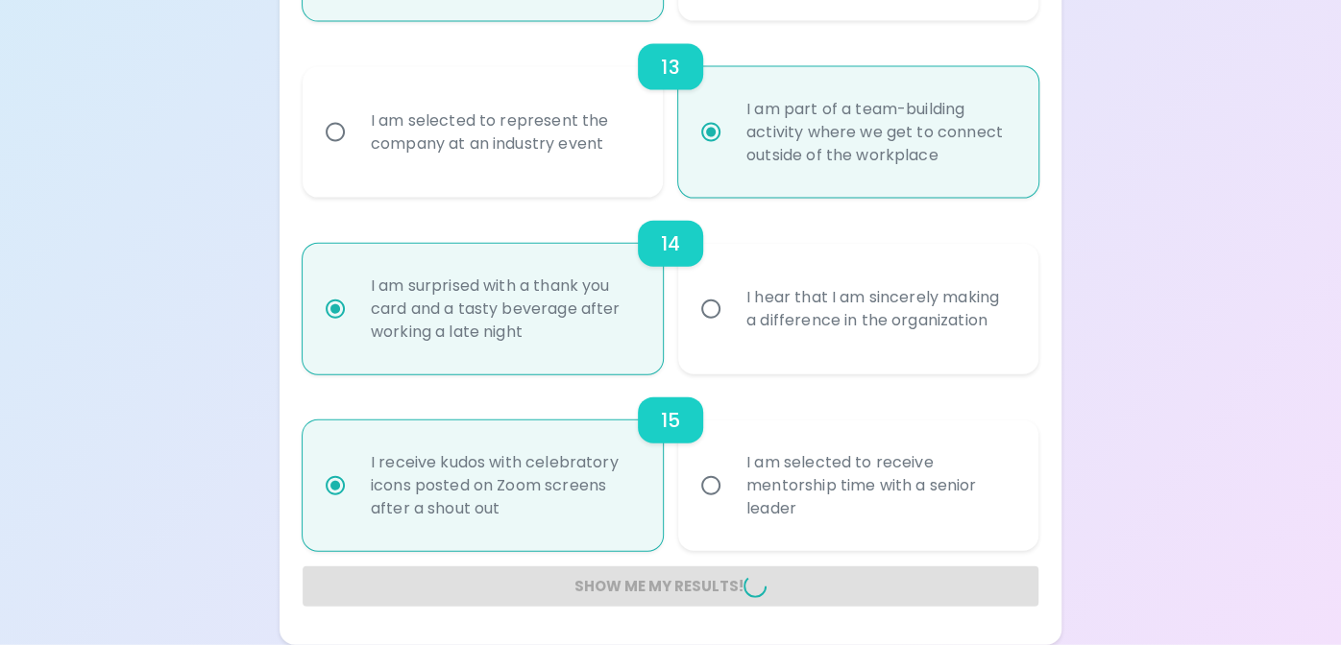
radio input "false"
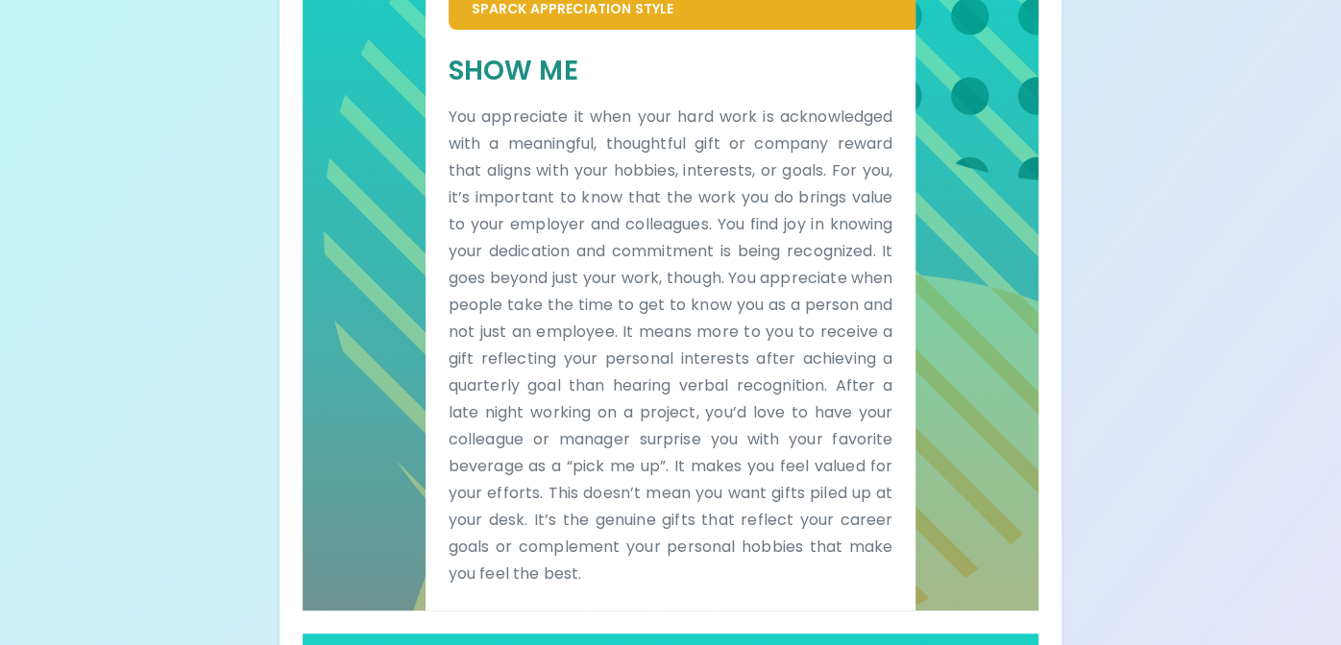
scroll to position [479, 0]
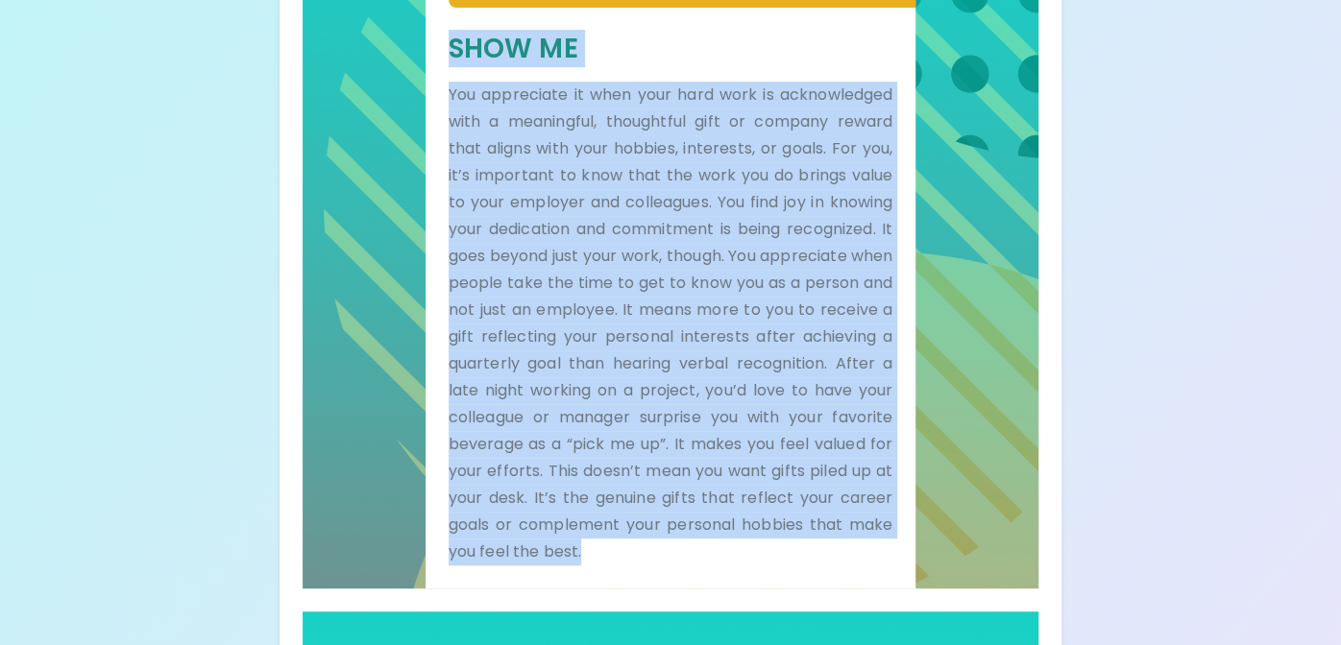
drag, startPoint x: 805, startPoint y: 566, endPoint x: 430, endPoint y: 58, distance: 631.2
click at [430, 58] on div "Show Me You appreciate it when your hard work is acknowledged with a meaningful…" at bounding box center [670, 298] width 491 height 581
copy div "Show Me You appreciate it when your hard work is acknowledged with a meaningful…"
click at [1208, 357] on div "Your Sparck Appreciation Style Results Check your email for the full results! D…" at bounding box center [670, 471] width 1341 height 1900
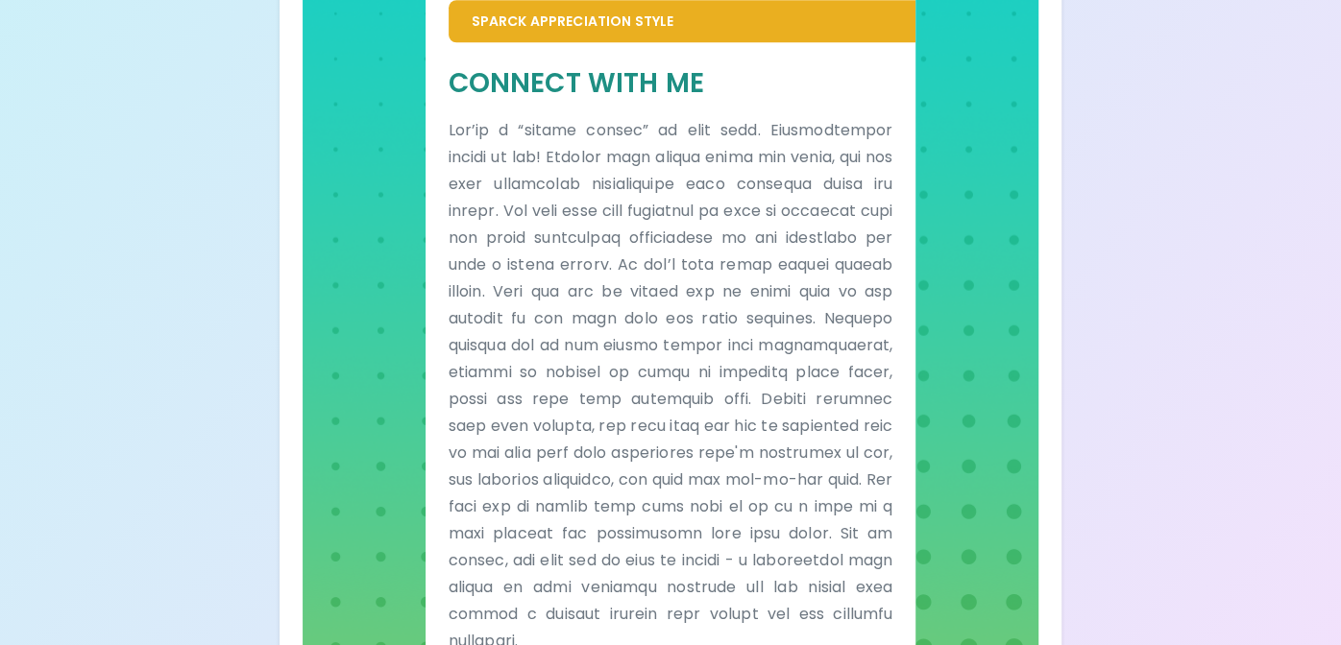
scroll to position [1280, 0]
